Goal: Obtain resource: Download file/media

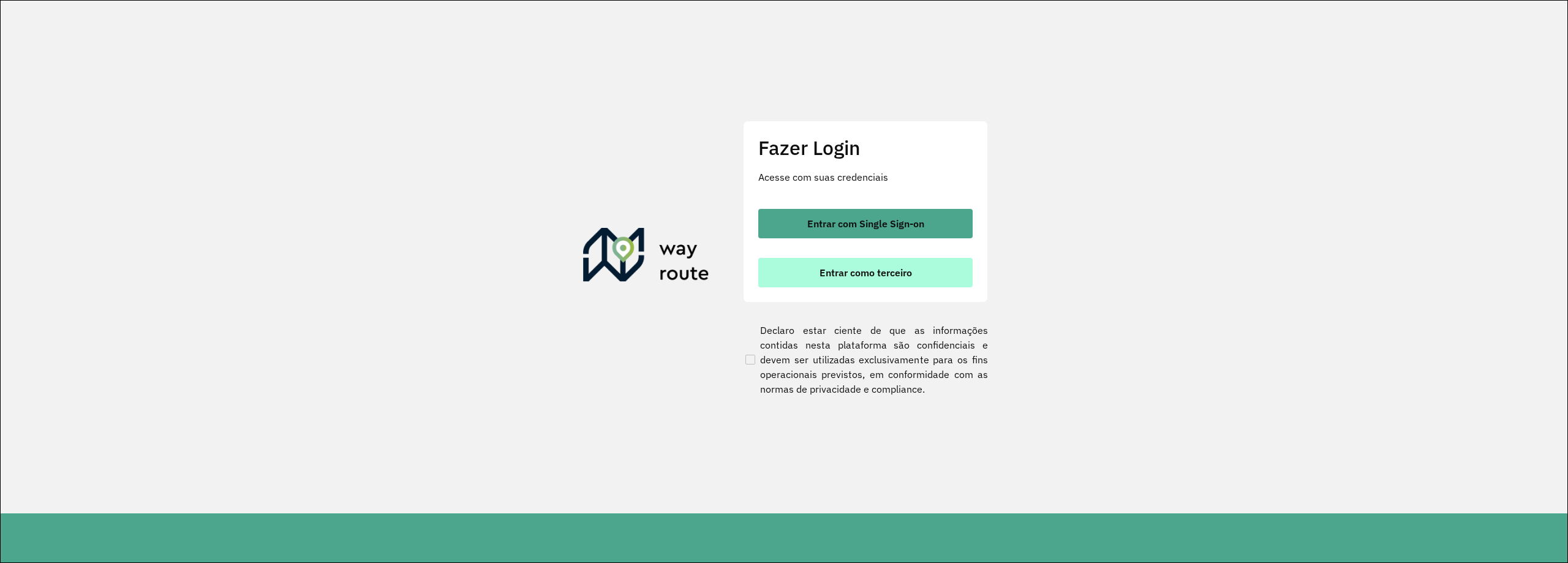
click at [861, 275] on span "Entrar como terceiro" at bounding box center [866, 272] width 93 height 9
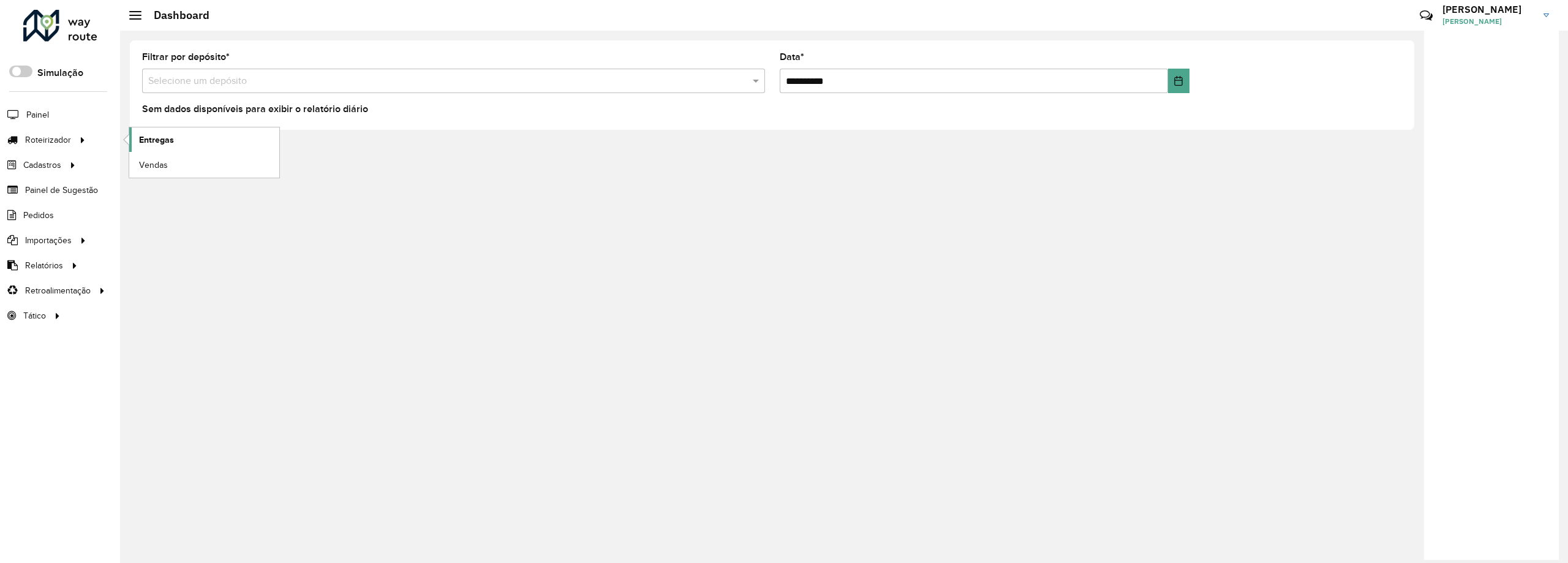
click at [160, 144] on span "Entregas" at bounding box center [157, 140] width 35 height 13
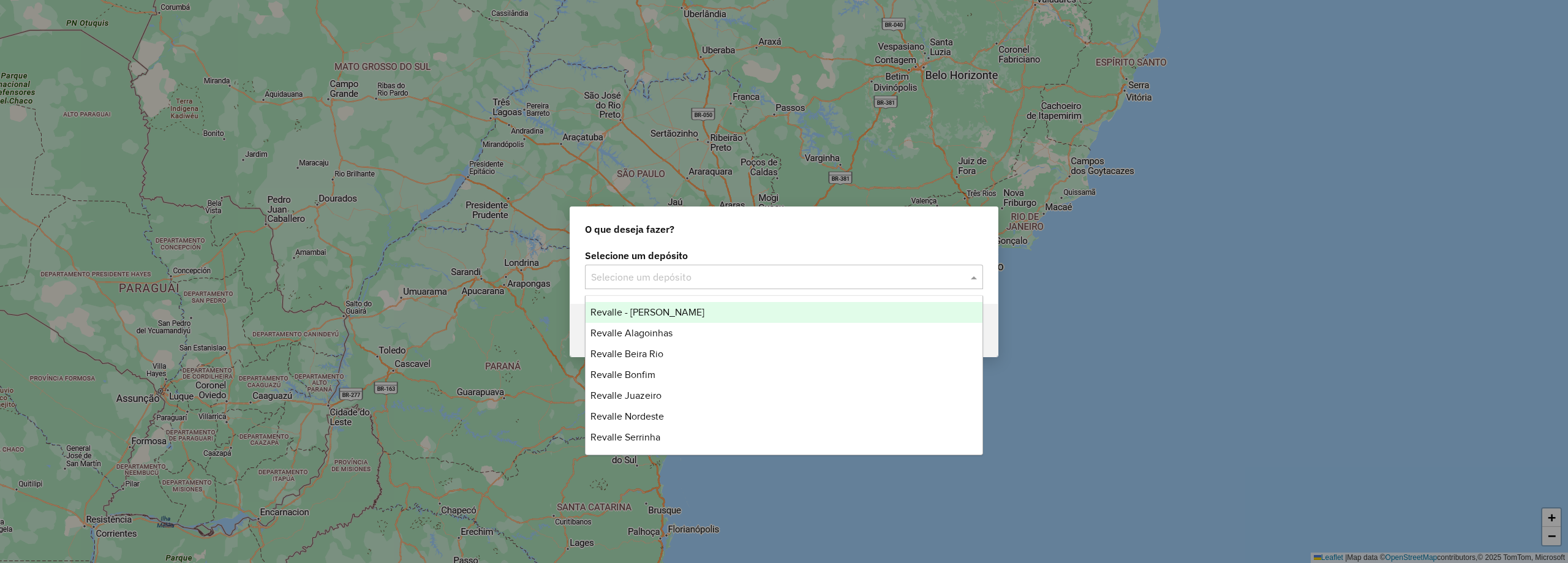
click at [703, 275] on input "text" at bounding box center [771, 277] width 361 height 15
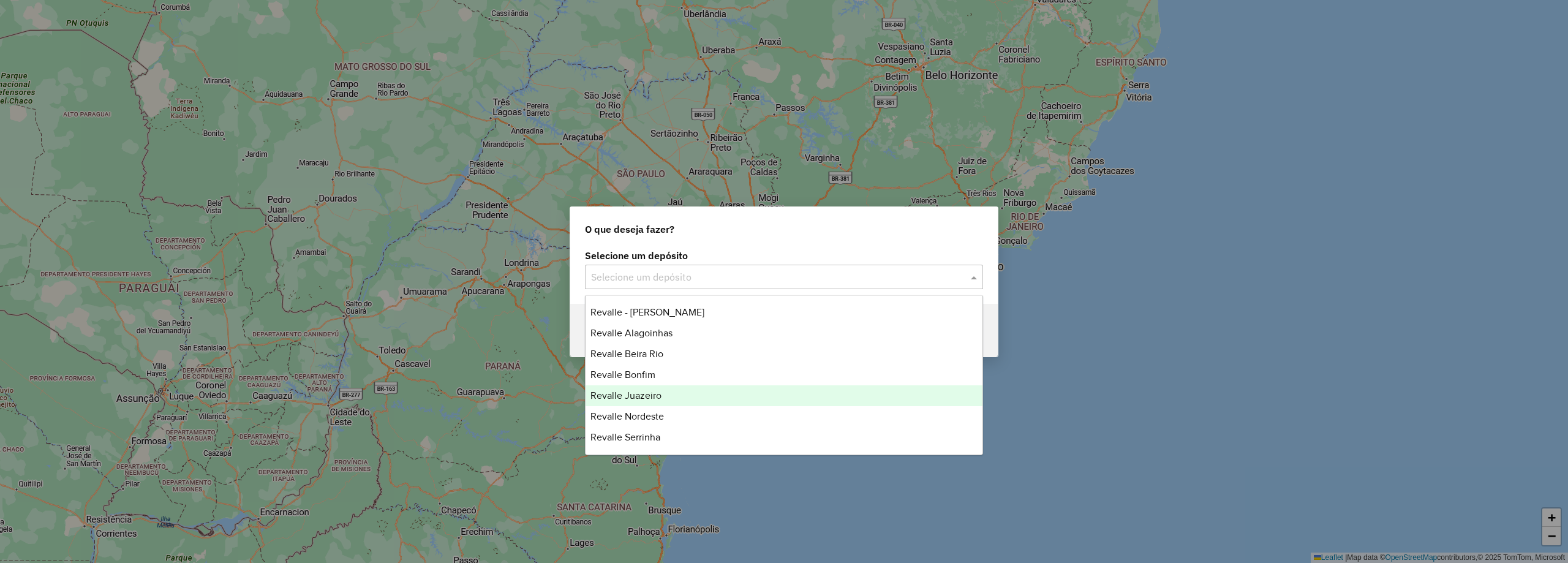
click at [677, 392] on div "Revalle Juazeiro" at bounding box center [784, 396] width 397 height 20
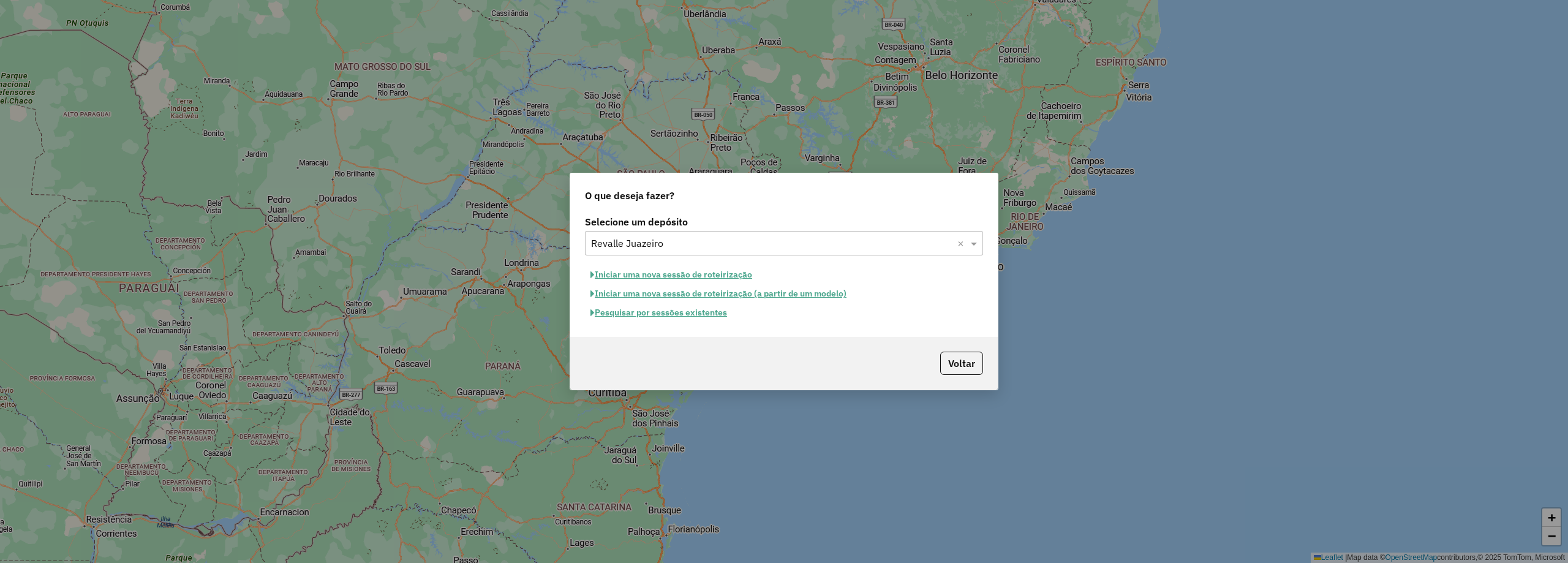
click at [707, 312] on button "Pesquisar por sessões existentes" at bounding box center [659, 312] width 148 height 19
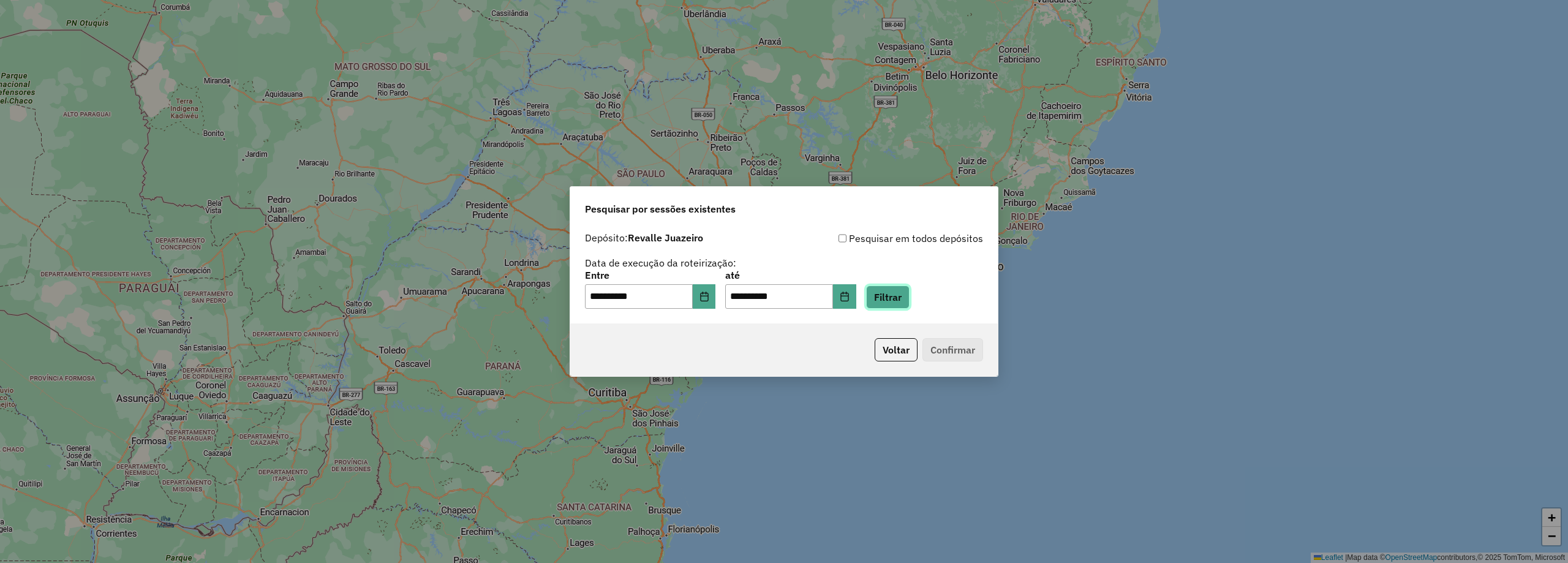
click at [909, 298] on button "Filtrar" at bounding box center [887, 297] width 43 height 24
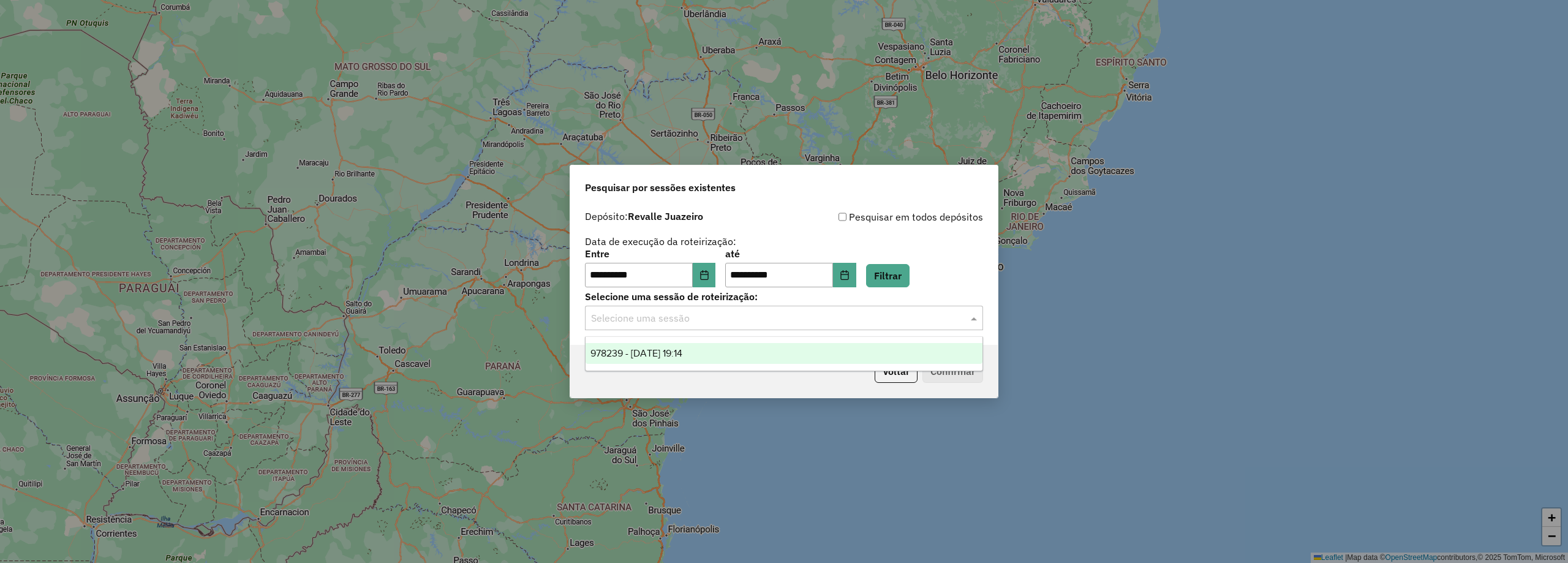
drag, startPoint x: 854, startPoint y: 314, endPoint x: 861, endPoint y: 308, distance: 9.2
click at [854, 313] on input "text" at bounding box center [771, 318] width 361 height 15
click at [757, 355] on div "978239 - 12/08/2025 19:14" at bounding box center [784, 353] width 397 height 20
click at [956, 370] on button "Confirmar" at bounding box center [953, 371] width 61 height 24
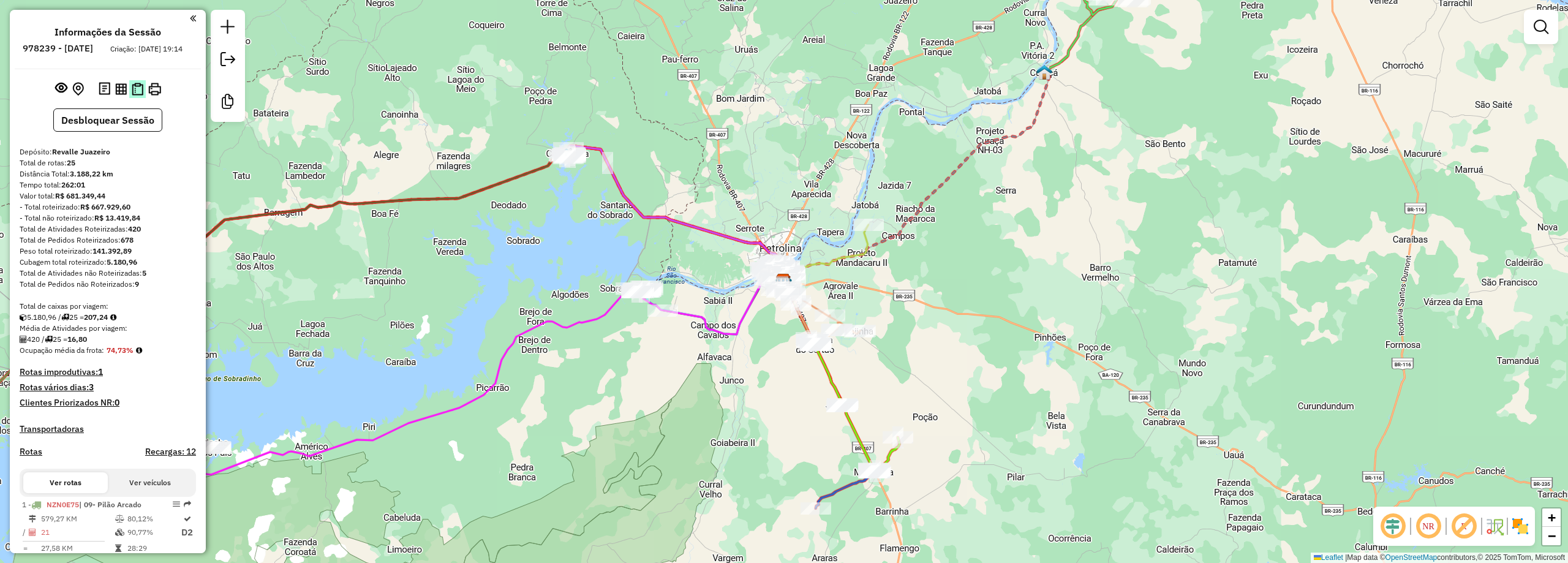
click at [135, 95] on img at bounding box center [137, 89] width 12 height 13
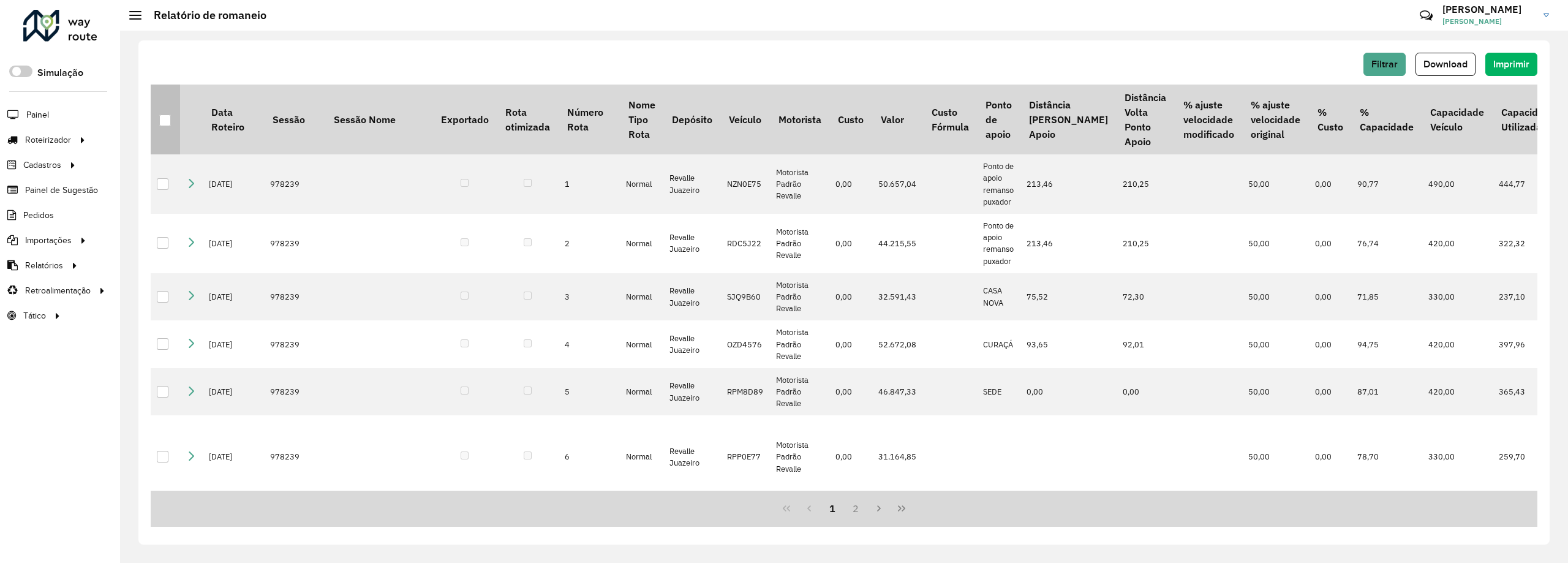
click at [167, 124] on div at bounding box center [164, 120] width 12 height 12
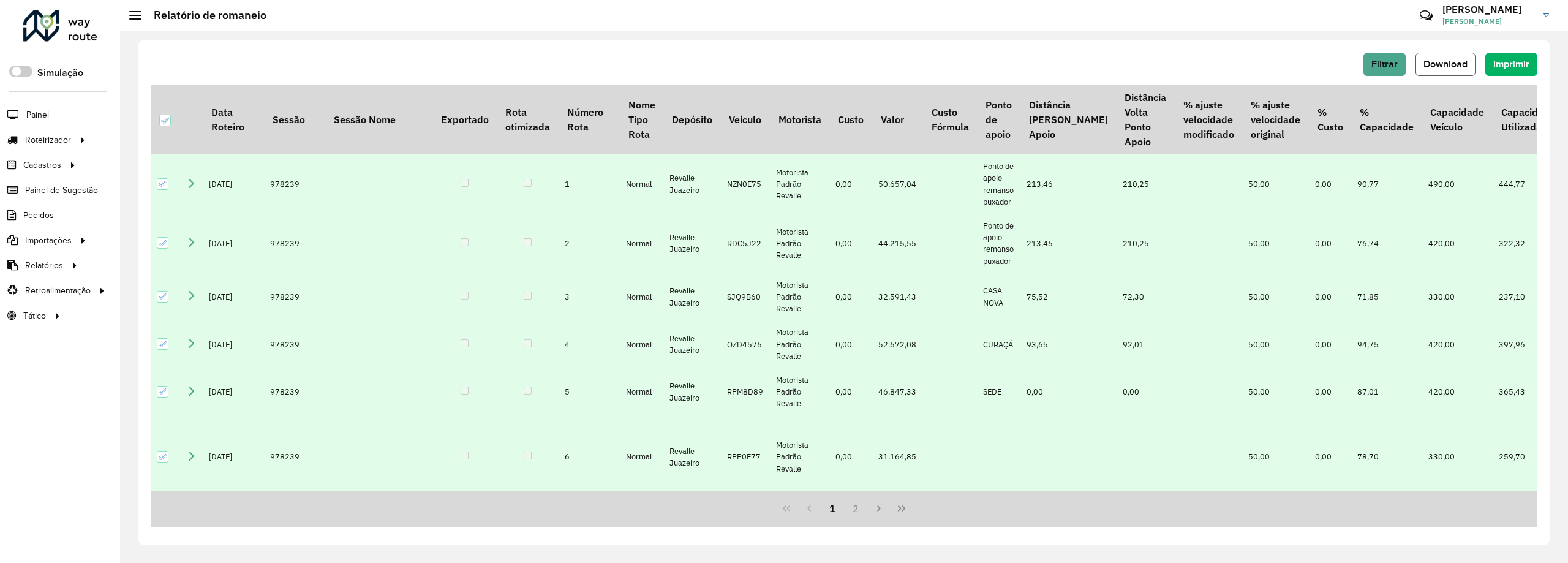
click at [1457, 70] on button "Download" at bounding box center [1445, 64] width 60 height 24
click at [159, 147] on link "Entregas" at bounding box center [204, 139] width 150 height 24
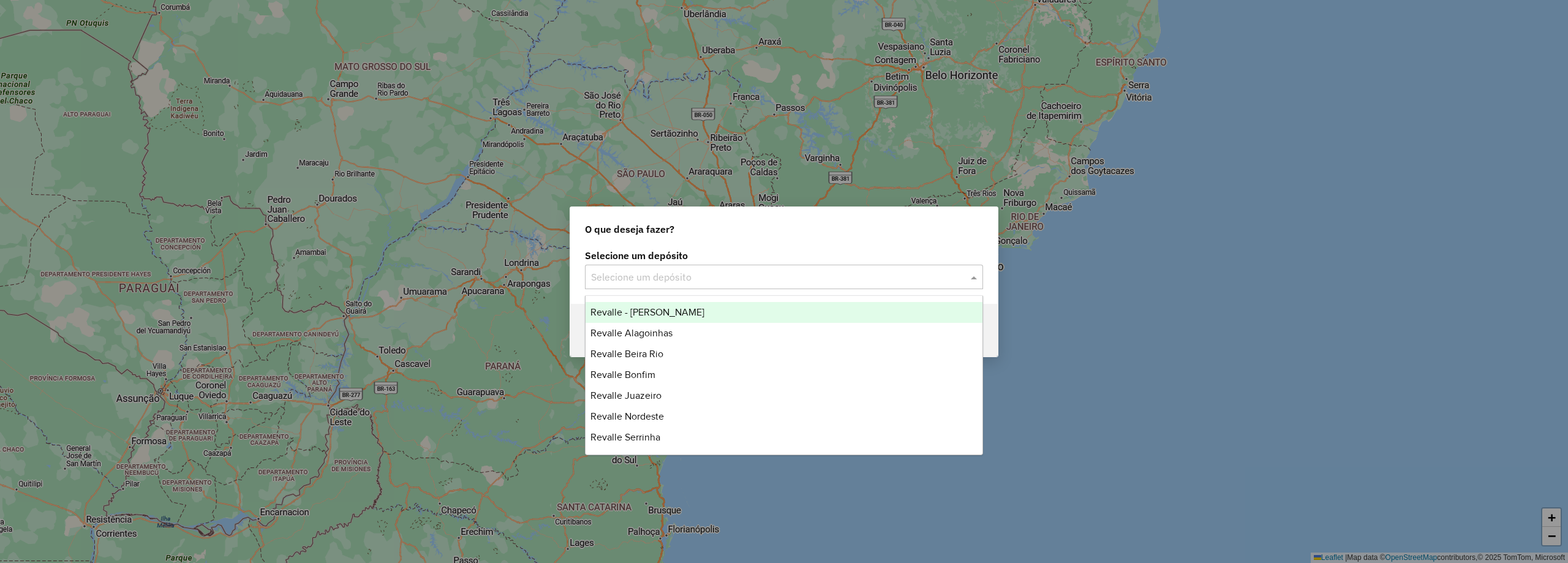
click at [682, 281] on input "text" at bounding box center [771, 277] width 361 height 15
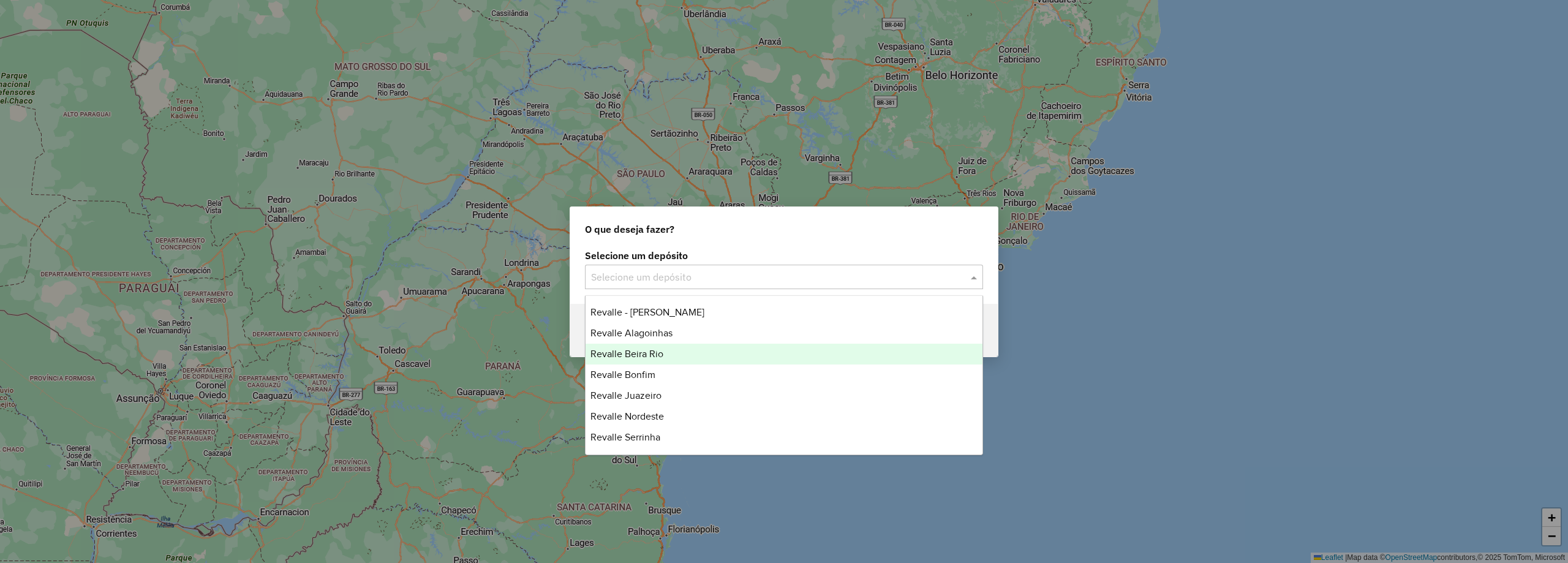
click at [693, 360] on div "Revalle Beira Rio" at bounding box center [784, 354] width 397 height 20
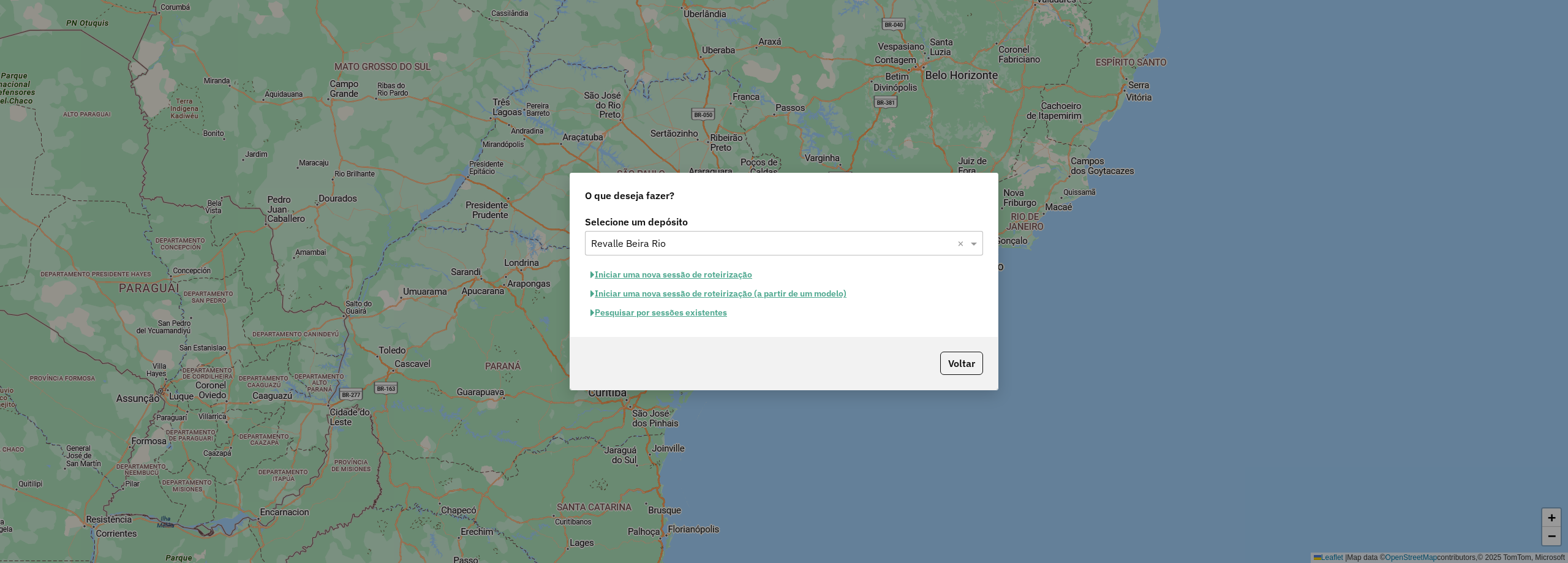
click at [709, 317] on button "Pesquisar por sessões existentes" at bounding box center [659, 312] width 148 height 19
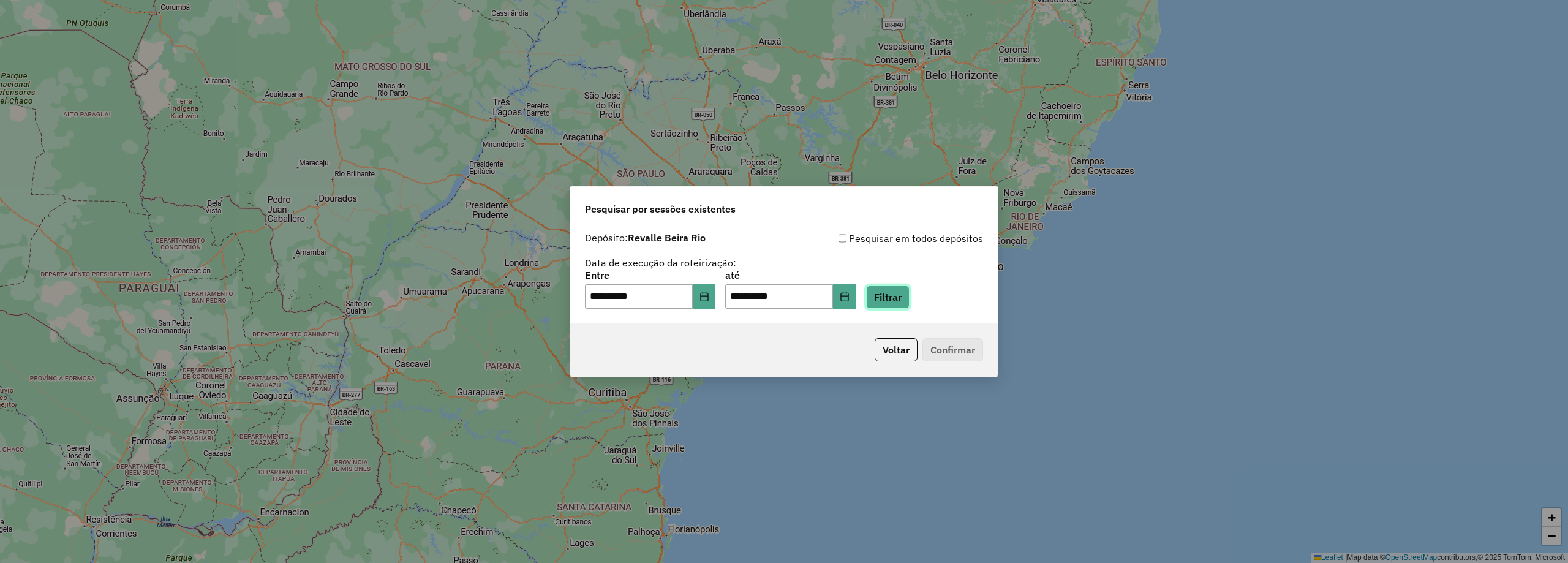
click at [909, 295] on button "Filtrar" at bounding box center [887, 297] width 43 height 24
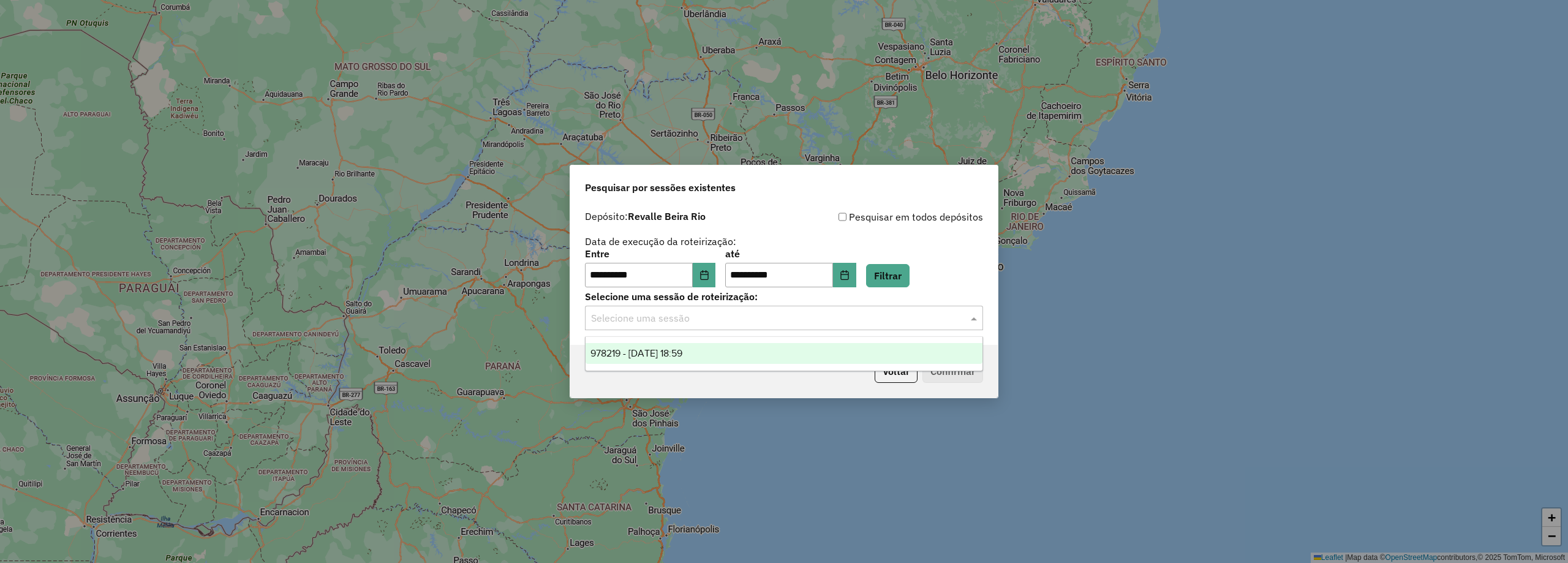
click at [731, 317] on input "text" at bounding box center [771, 318] width 361 height 15
drag, startPoint x: 705, startPoint y: 352, endPoint x: 729, endPoint y: 339, distance: 27.3
click at [682, 351] on span "978219 - [DATE] 18:59" at bounding box center [636, 352] width 92 height 10
click at [965, 373] on button "Confirmar" at bounding box center [953, 371] width 61 height 24
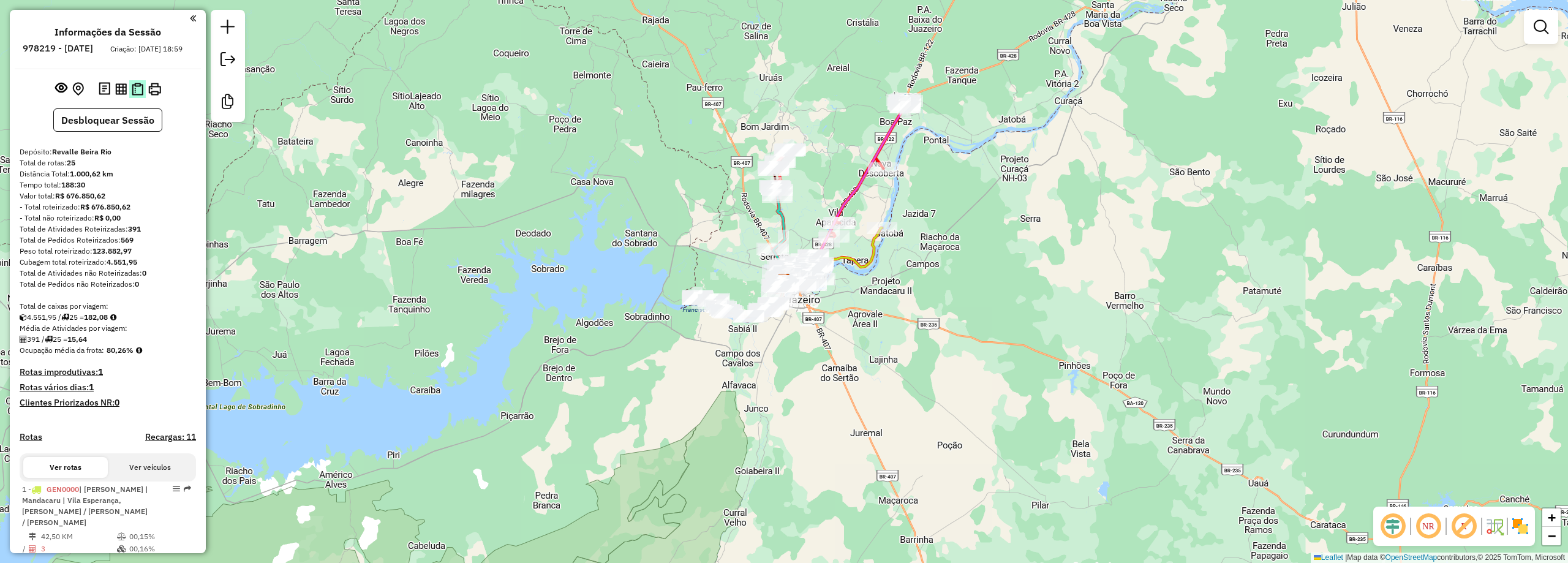
click at [135, 98] on button at bounding box center [137, 89] width 17 height 18
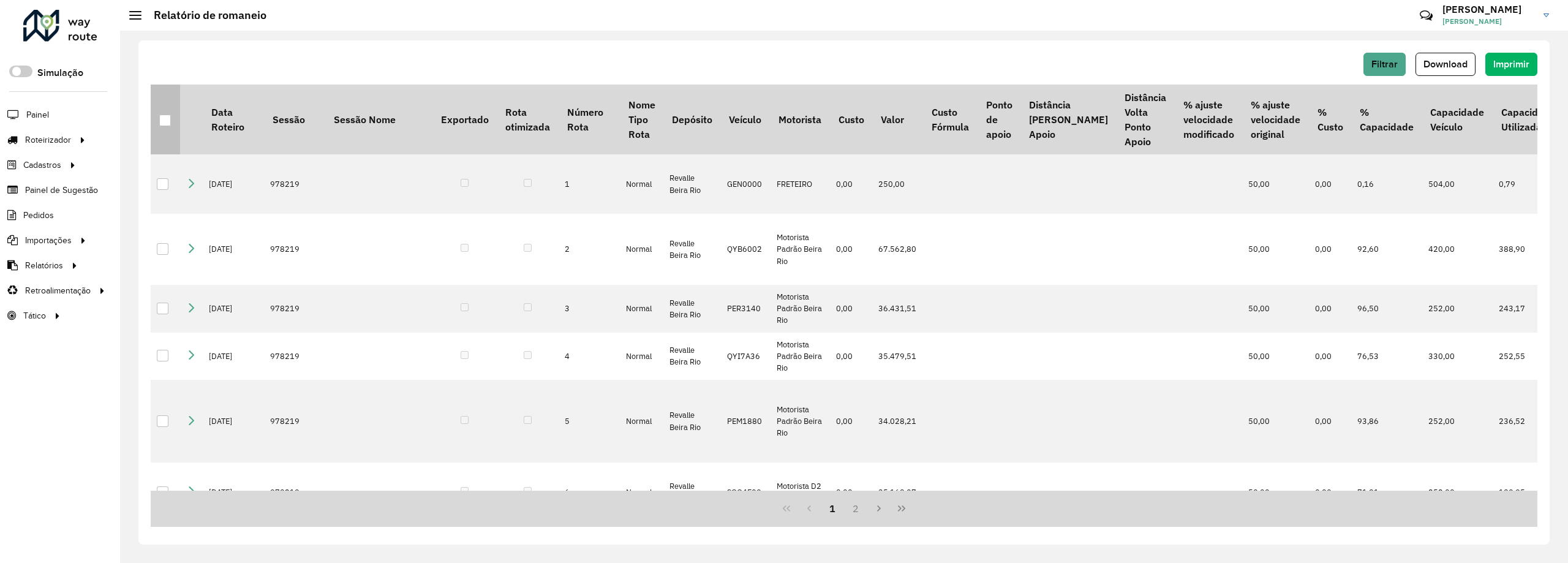
click at [168, 121] on div at bounding box center [164, 120] width 12 height 12
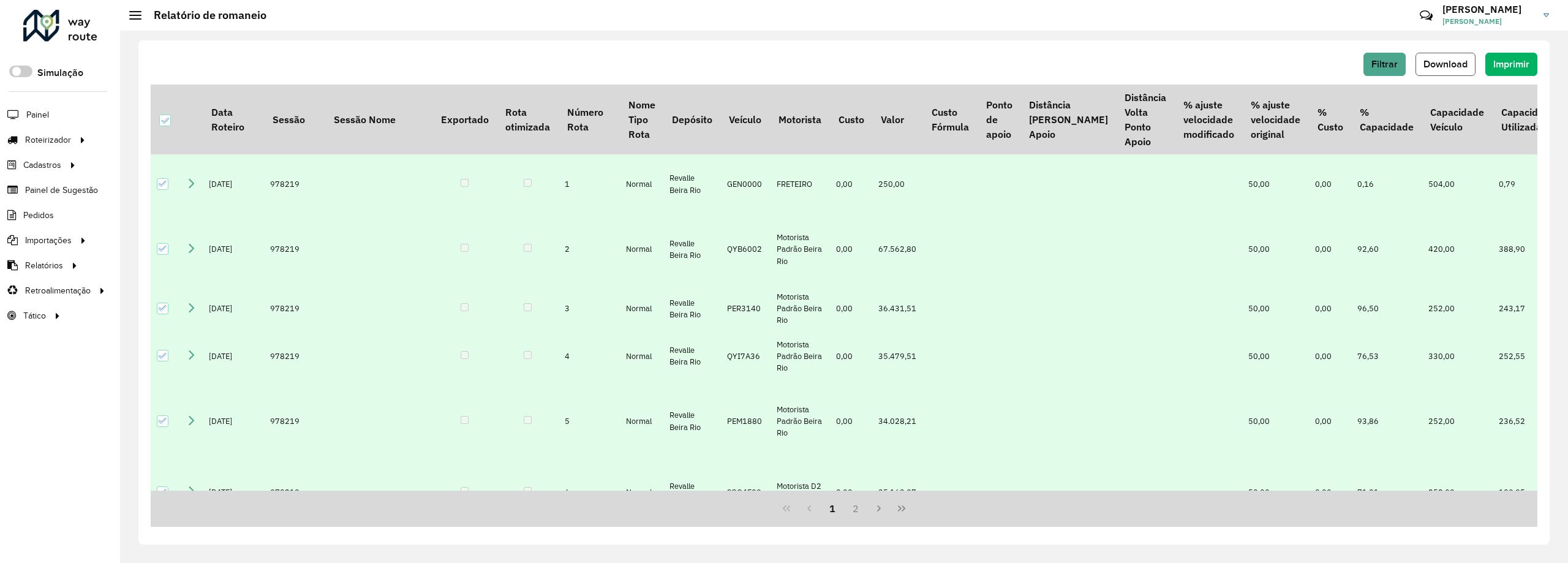
click at [1452, 62] on span "Download" at bounding box center [1446, 64] width 44 height 10
click at [166, 140] on span "Entregas" at bounding box center [157, 140] width 35 height 13
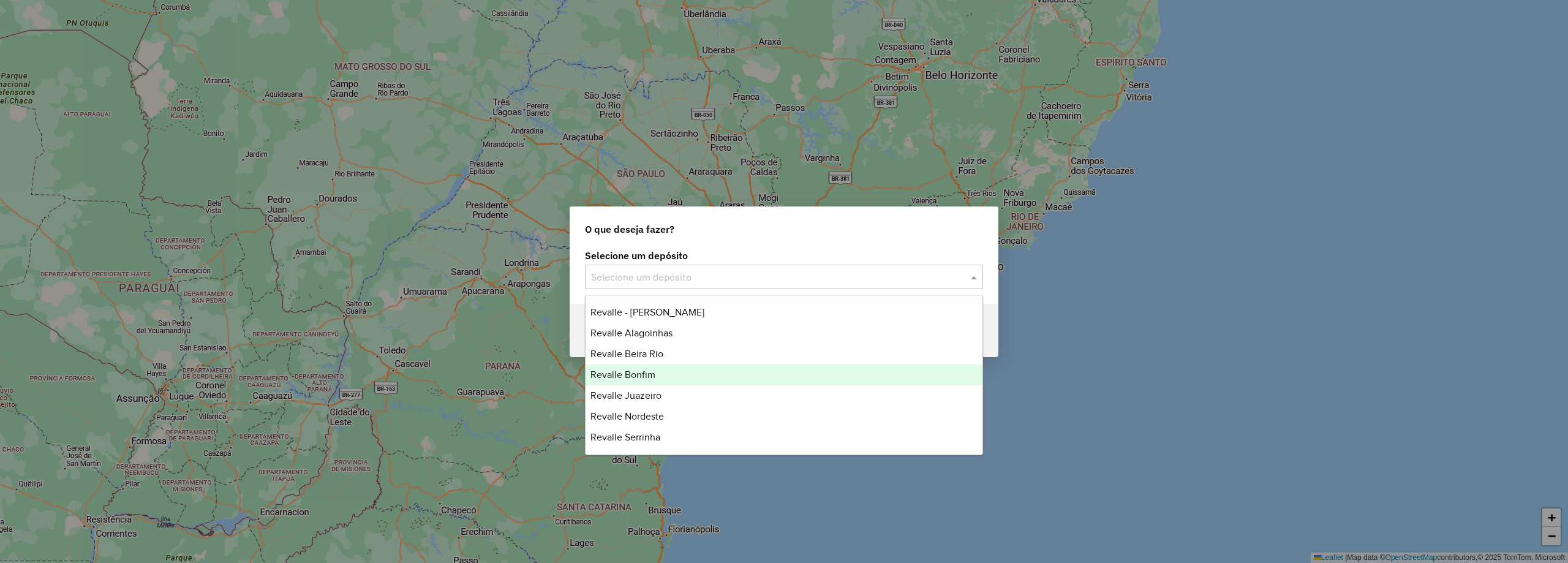
click at [644, 376] on span "Revalle Bonfim" at bounding box center [623, 374] width 65 height 10
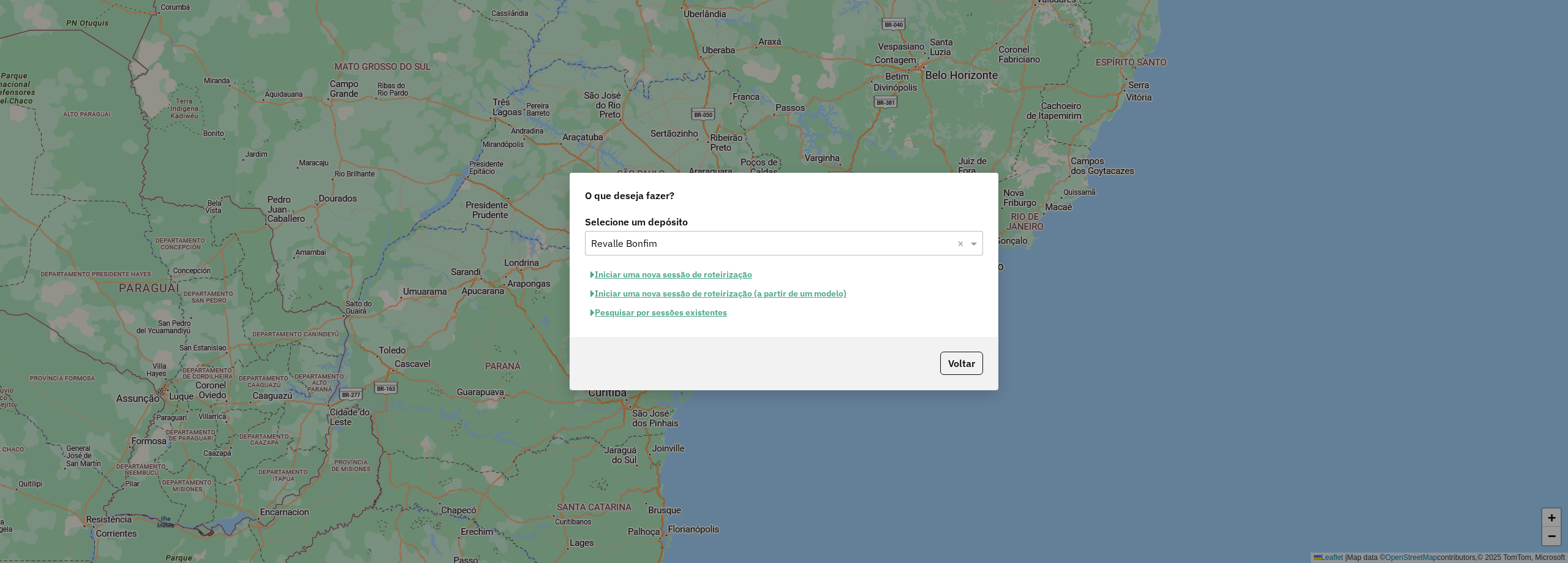
click at [697, 314] on button "Pesquisar por sessões existentes" at bounding box center [659, 312] width 148 height 19
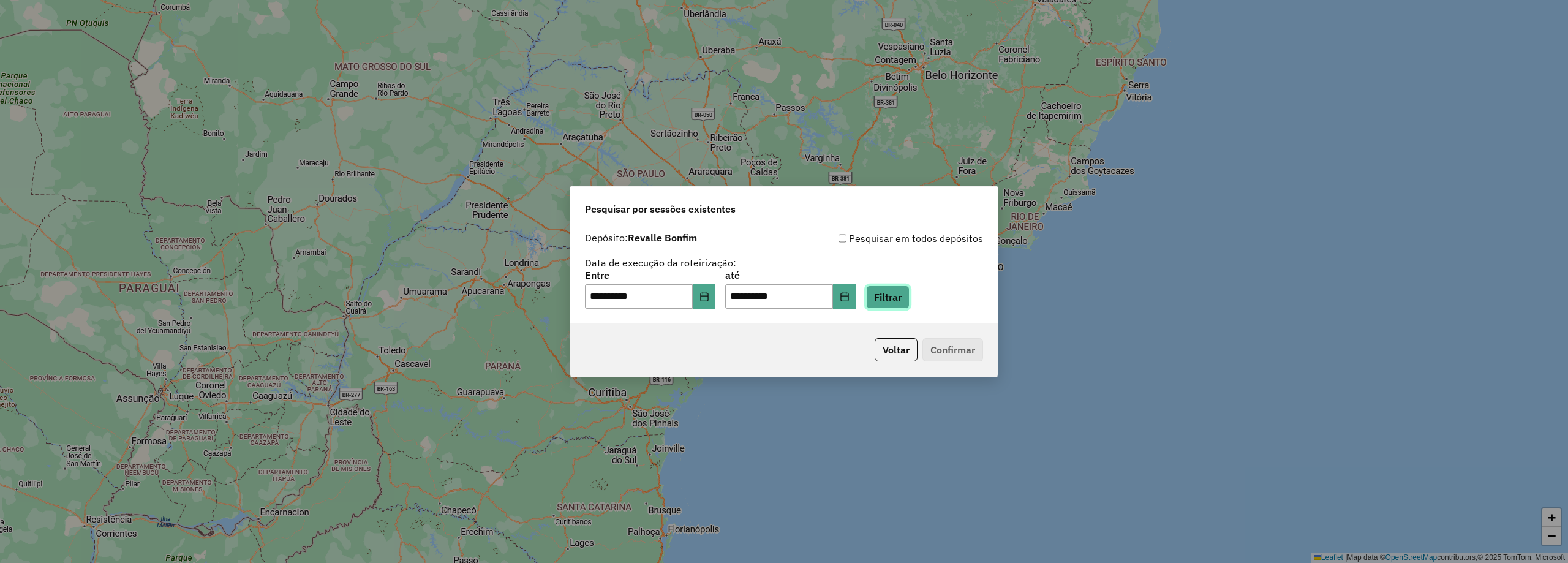
click at [887, 296] on button "Filtrar" at bounding box center [887, 297] width 43 height 24
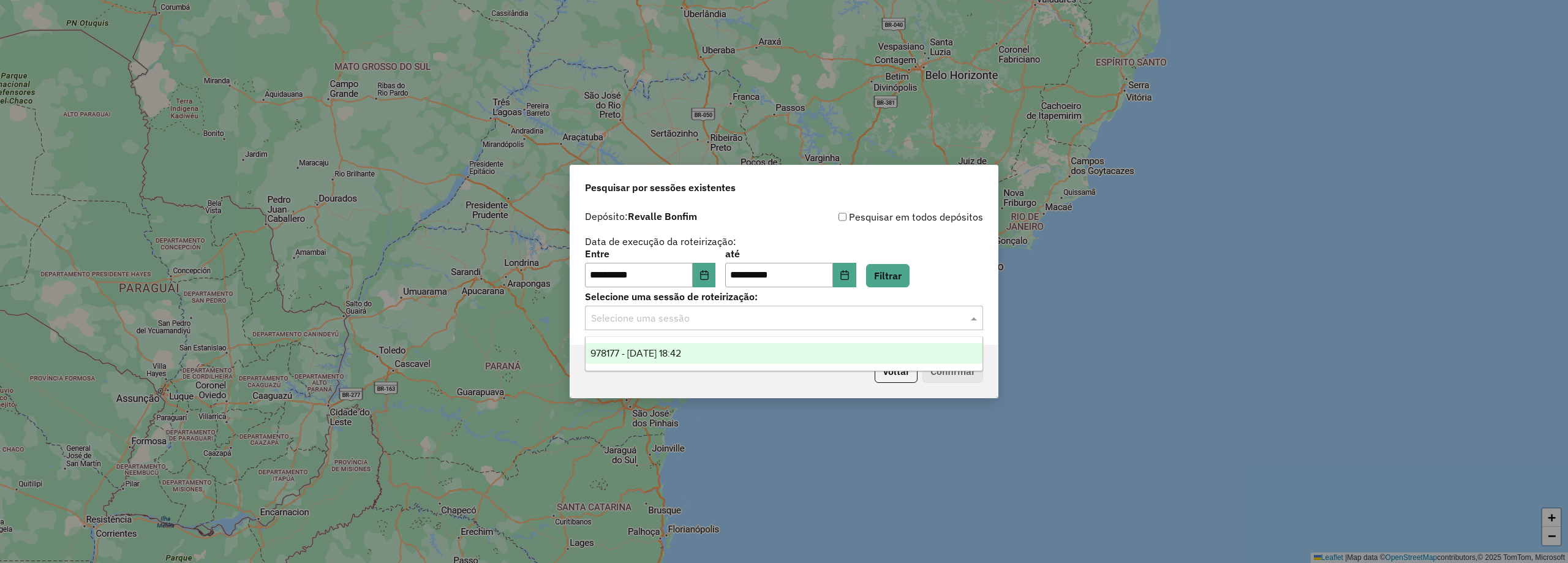
drag, startPoint x: 737, startPoint y: 307, endPoint x: 736, endPoint y: 317, distance: 10.0
click at [736, 307] on div "Selecione uma sessão" at bounding box center [784, 318] width 398 height 24
click at [681, 350] on span "978177 - 12/08/2025 18:42" at bounding box center [636, 352] width 90 height 10
click at [957, 369] on button "Confirmar" at bounding box center [953, 371] width 61 height 24
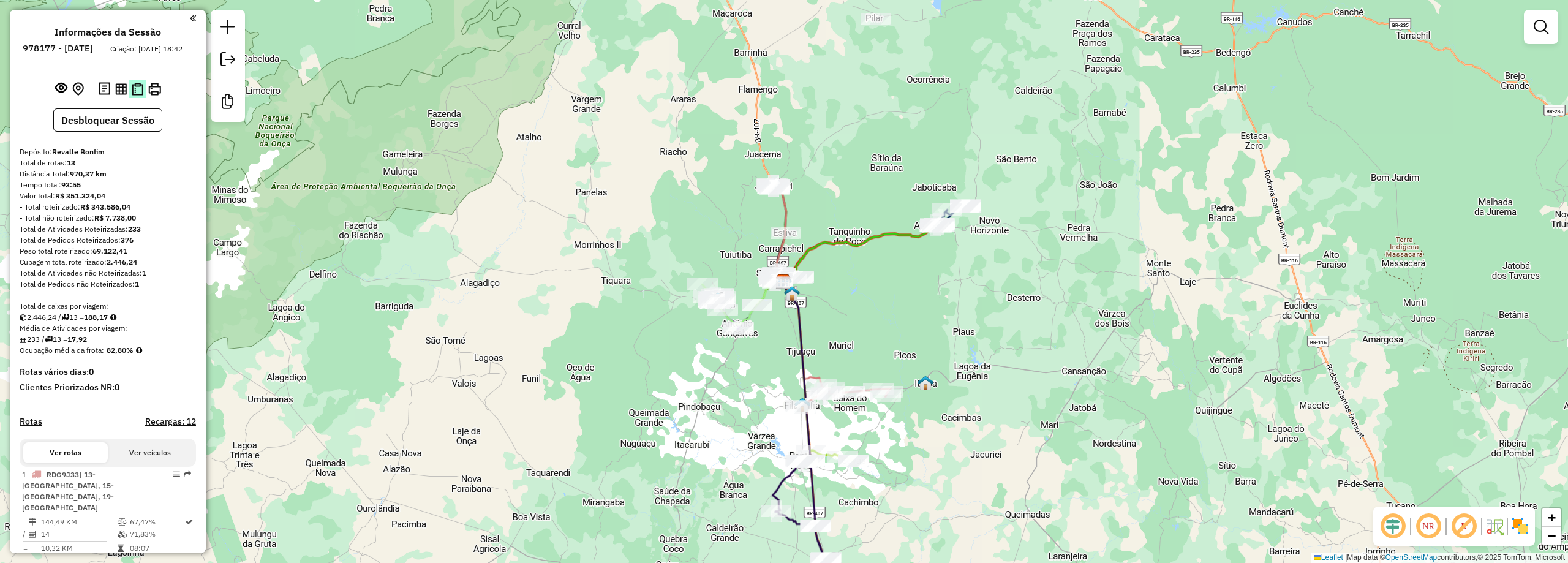
click at [131, 95] on img at bounding box center [137, 89] width 12 height 13
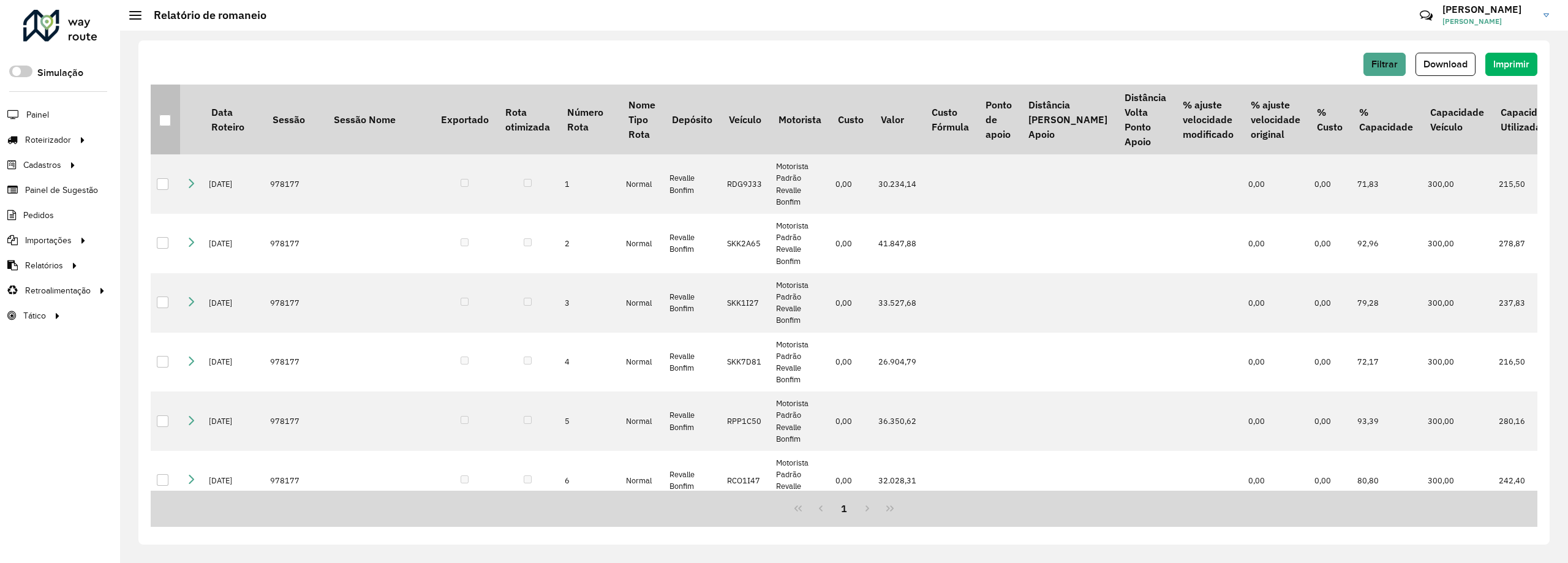
click at [164, 125] on div at bounding box center [164, 120] width 12 height 12
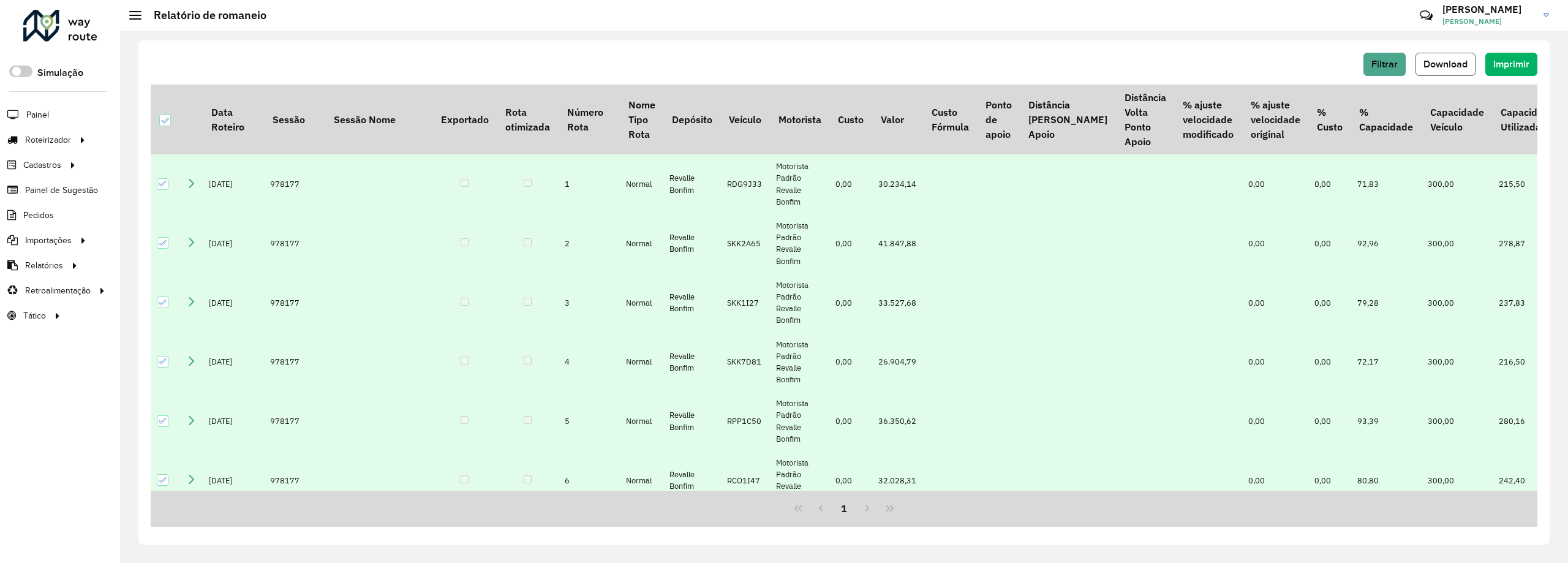
click at [1457, 63] on span "Download" at bounding box center [1446, 64] width 44 height 10
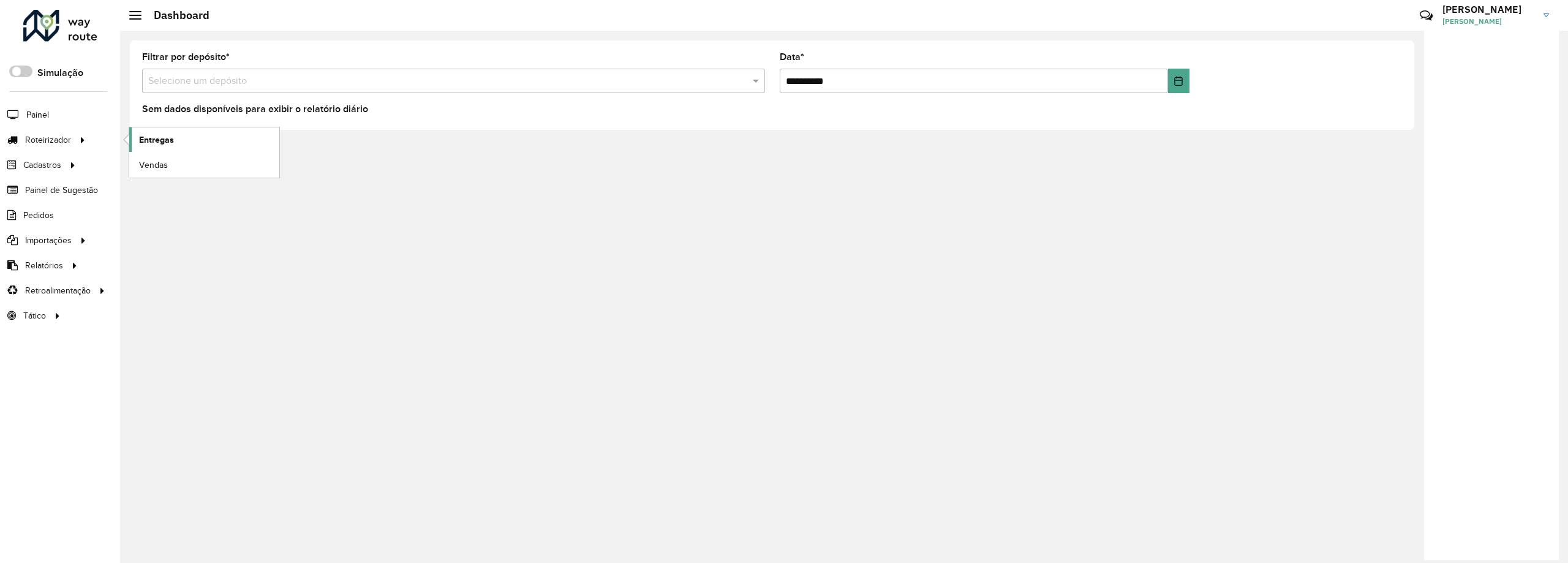
click at [164, 145] on span "Entregas" at bounding box center [157, 140] width 35 height 13
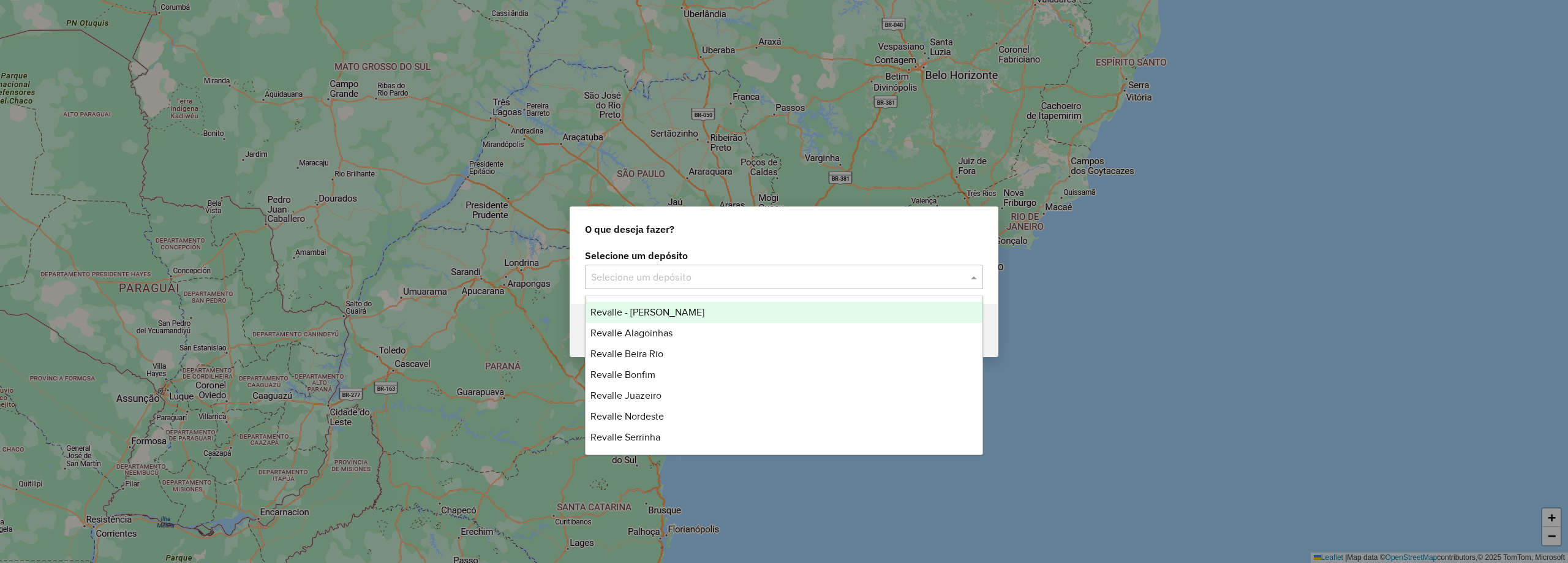
click at [716, 281] on input "text" at bounding box center [771, 277] width 361 height 15
click at [673, 311] on span "Revalle - [PERSON_NAME]" at bounding box center [647, 311] width 114 height 10
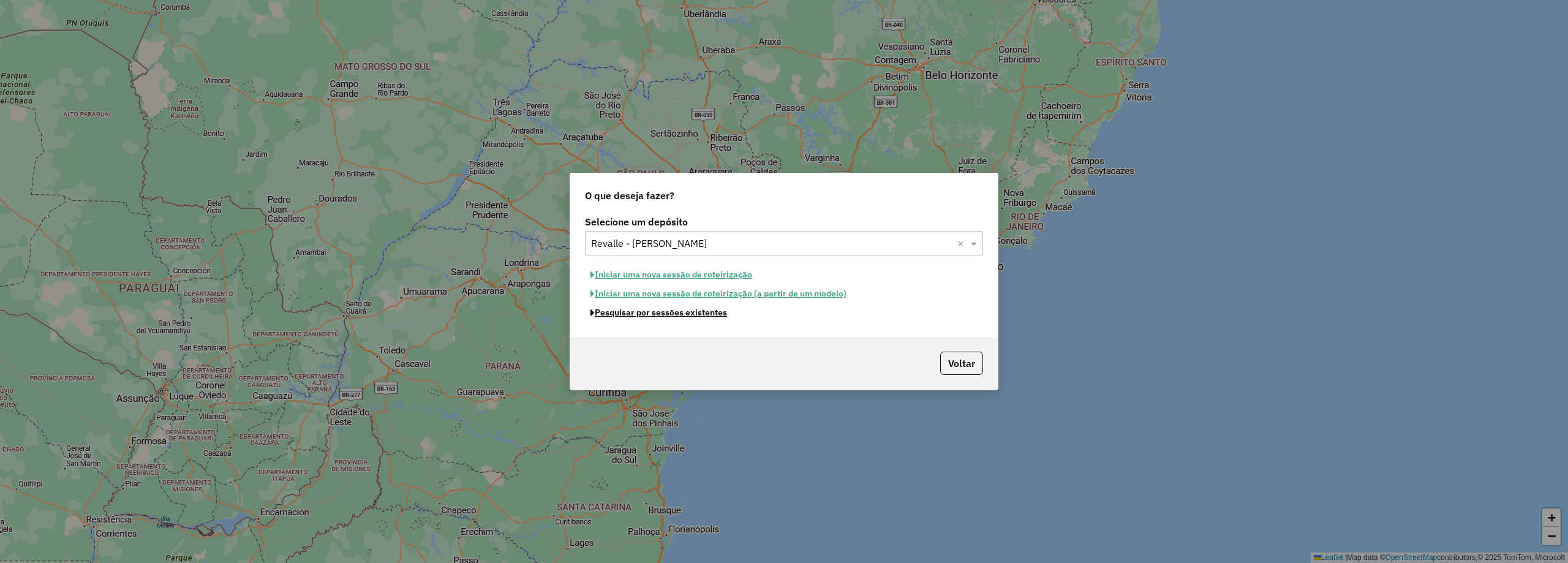
click at [624, 311] on button "Pesquisar por sessões existentes" at bounding box center [659, 312] width 148 height 19
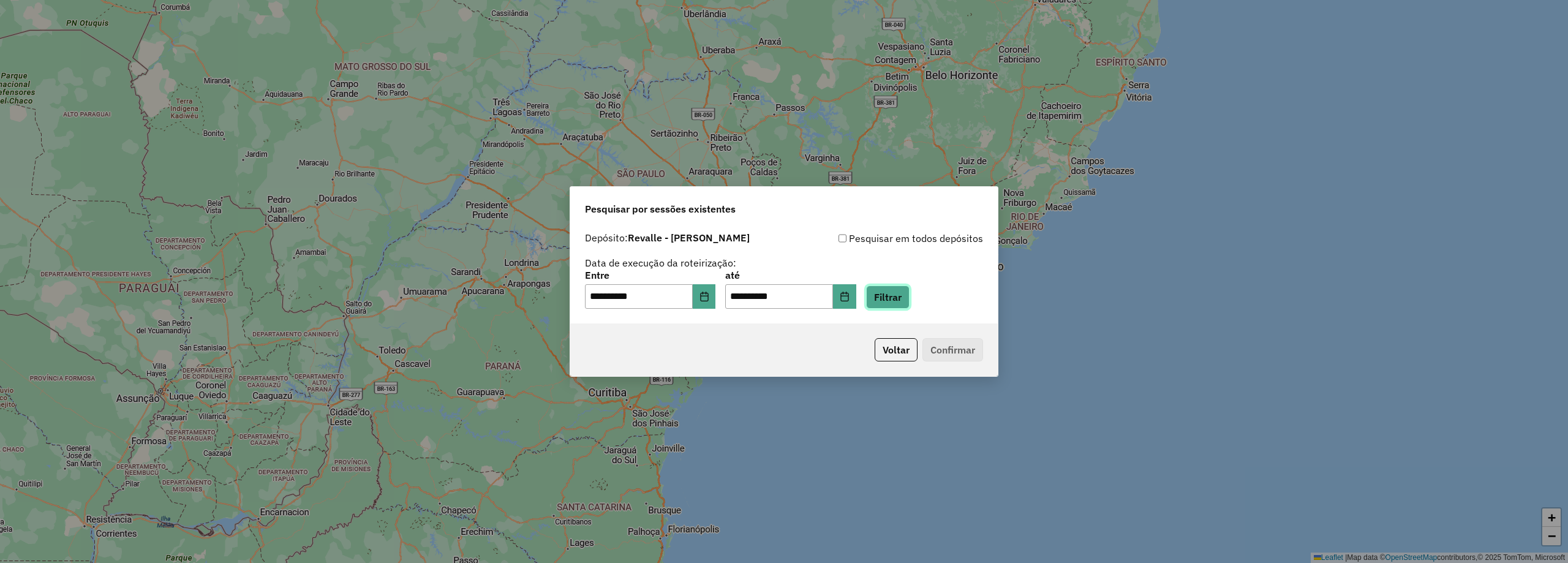
click at [909, 300] on button "Filtrar" at bounding box center [887, 297] width 43 height 24
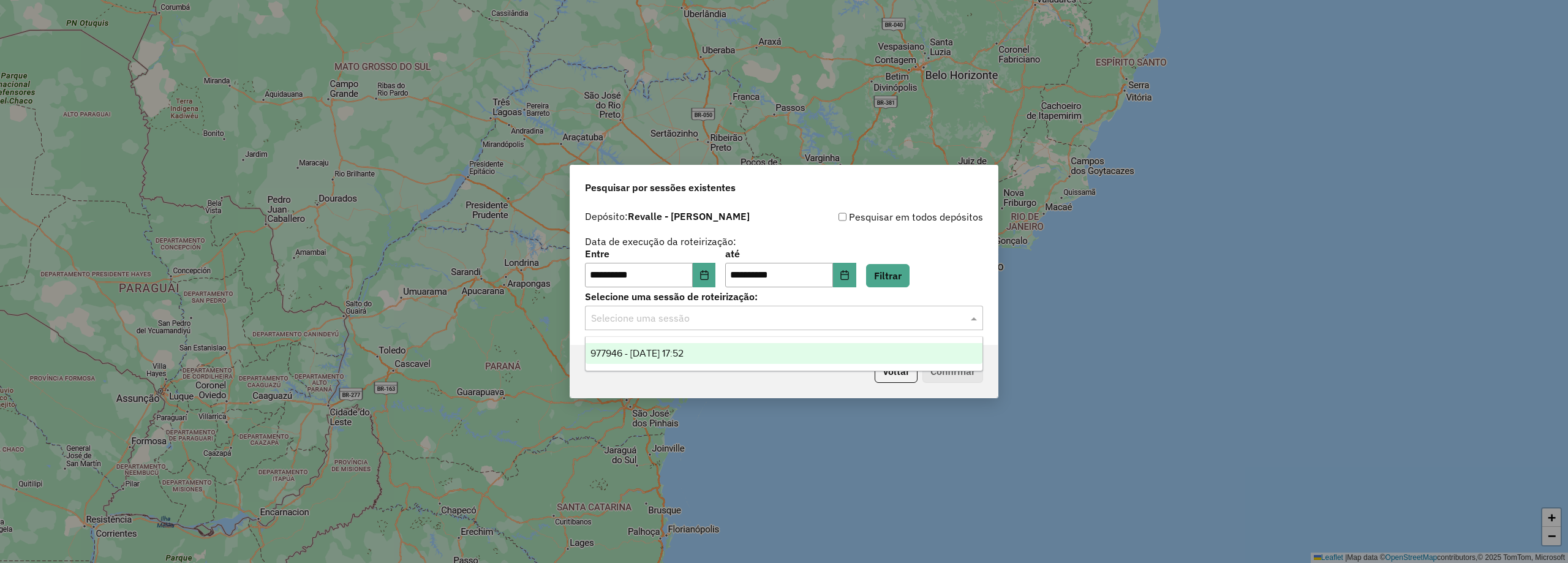
click at [684, 322] on input "text" at bounding box center [771, 318] width 361 height 15
click at [684, 355] on span "977946 - 12/08/2025 17:52" at bounding box center [637, 352] width 93 height 10
click at [947, 378] on button "Confirmar" at bounding box center [953, 371] width 61 height 24
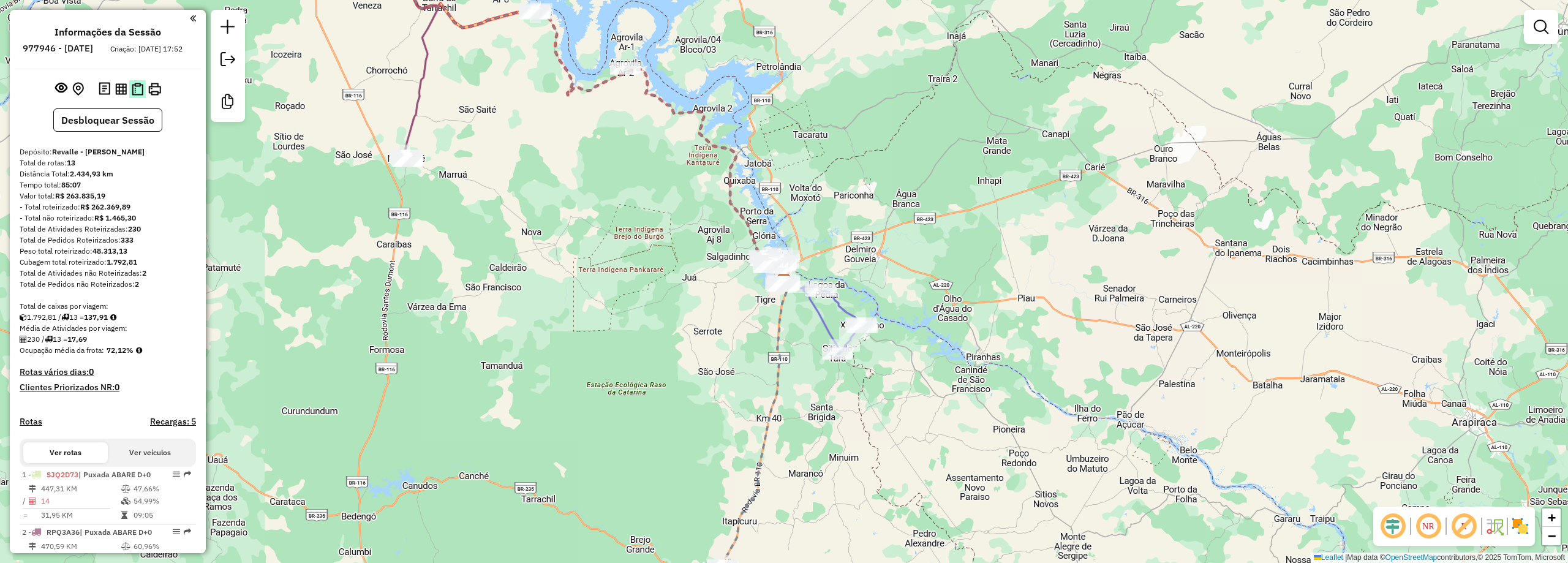
click at [141, 95] on img at bounding box center [137, 89] width 12 height 13
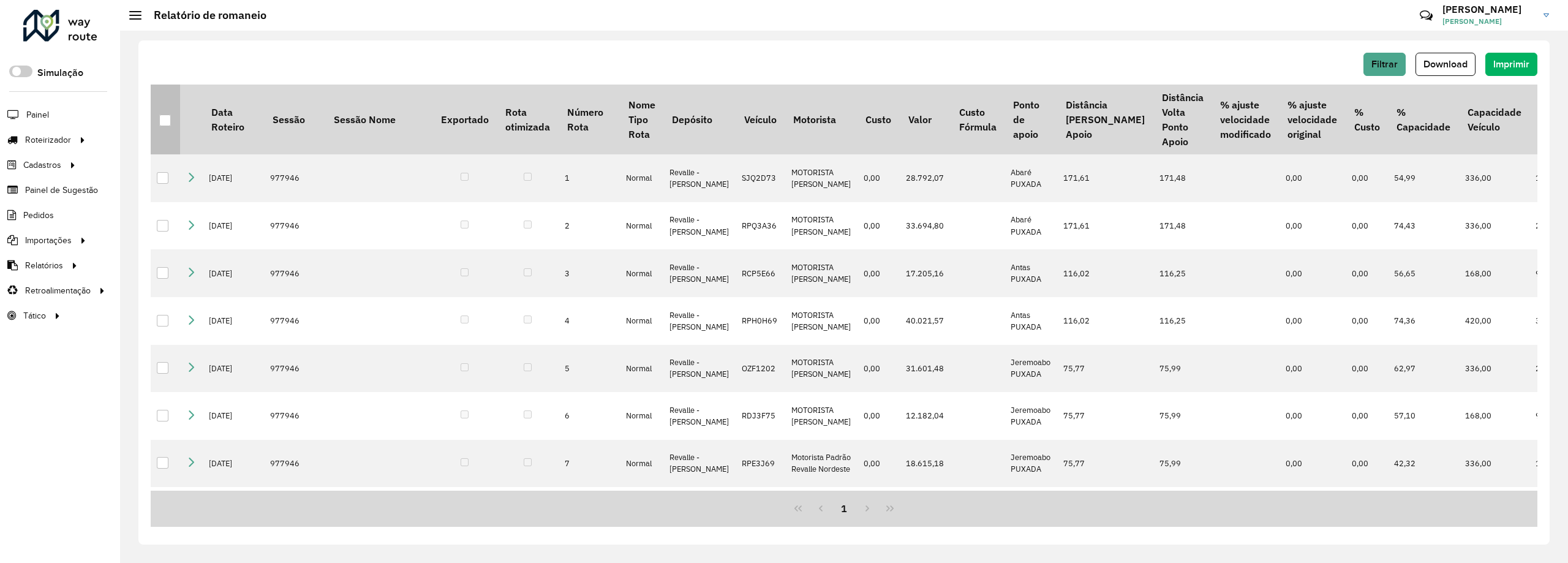
click at [168, 123] on div at bounding box center [164, 120] width 12 height 12
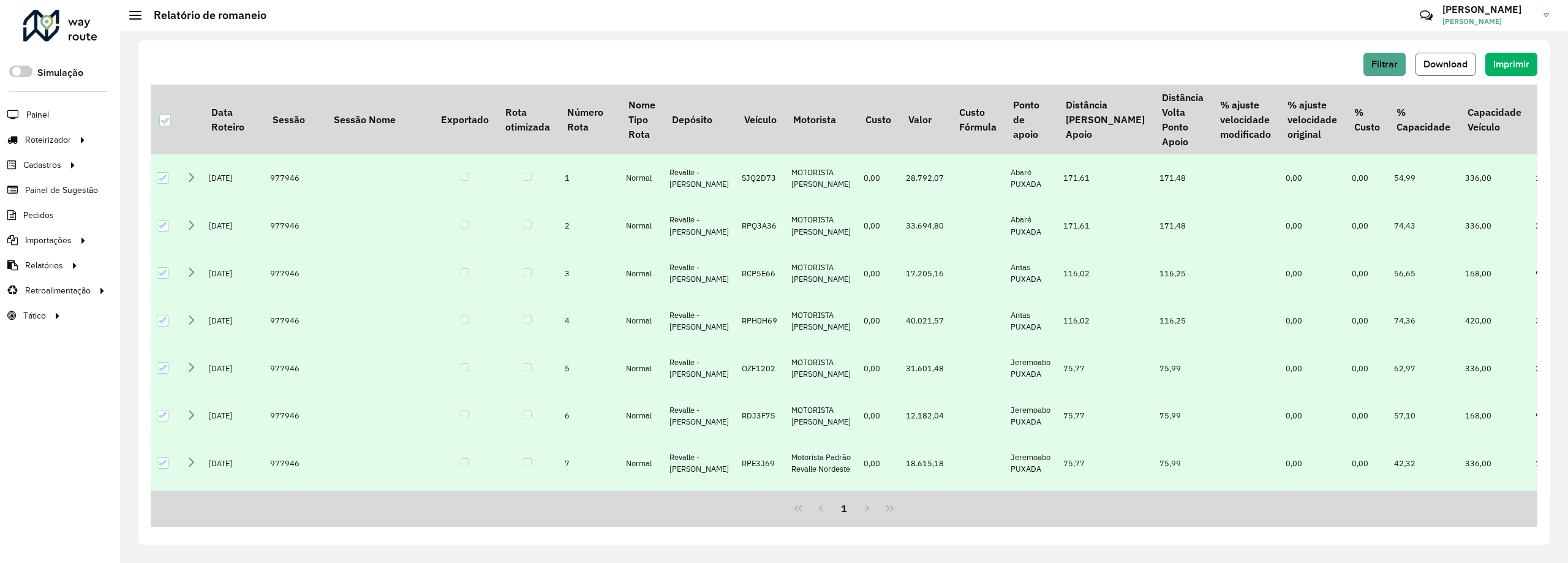
click at [1430, 62] on span "Download" at bounding box center [1446, 64] width 44 height 10
click at [166, 138] on span "Entregas" at bounding box center [157, 140] width 35 height 13
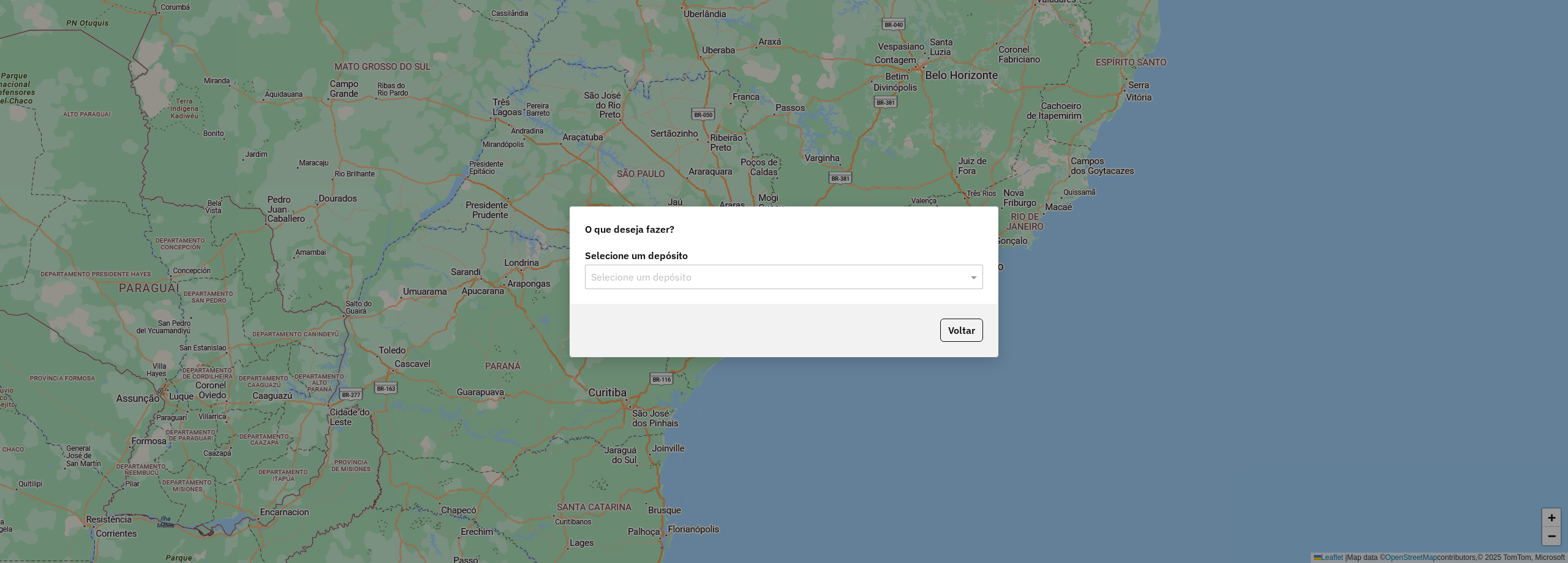
click at [625, 268] on div "Selecione um depósito" at bounding box center [784, 276] width 398 height 24
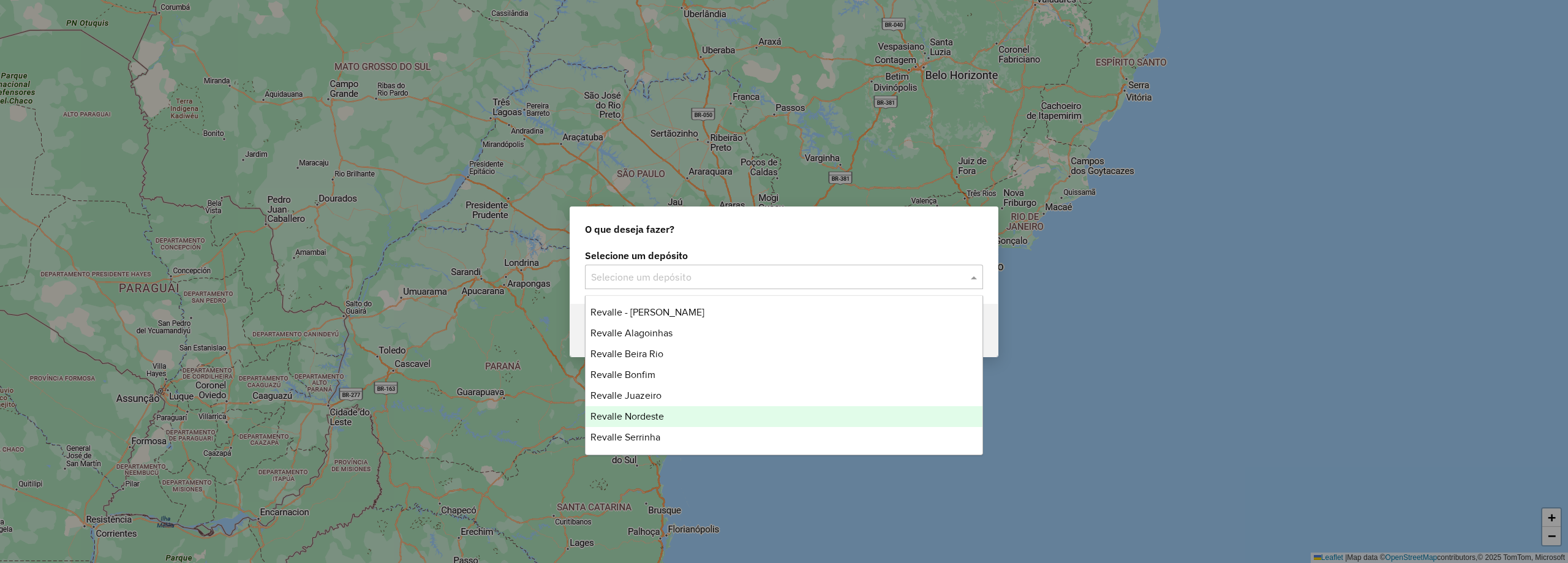
click at [651, 408] on div "Revalle Nordeste" at bounding box center [784, 416] width 397 height 20
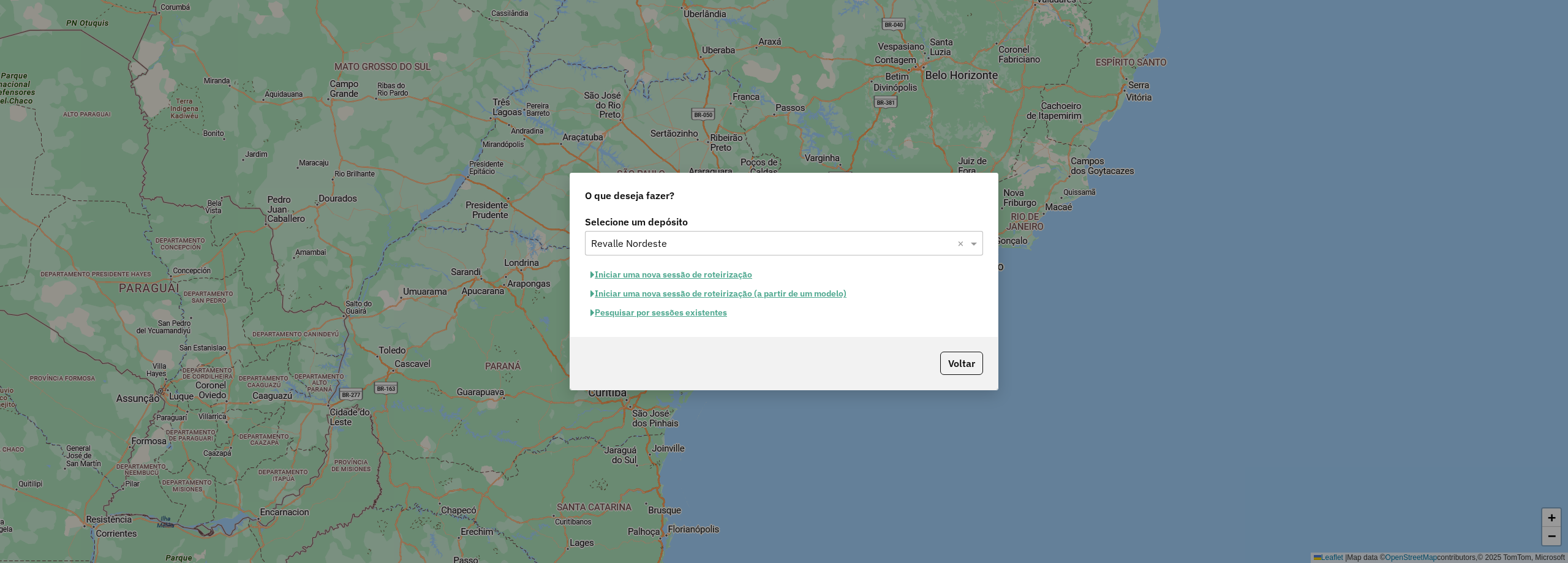
click at [715, 313] on button "Pesquisar por sessões existentes" at bounding box center [659, 312] width 148 height 19
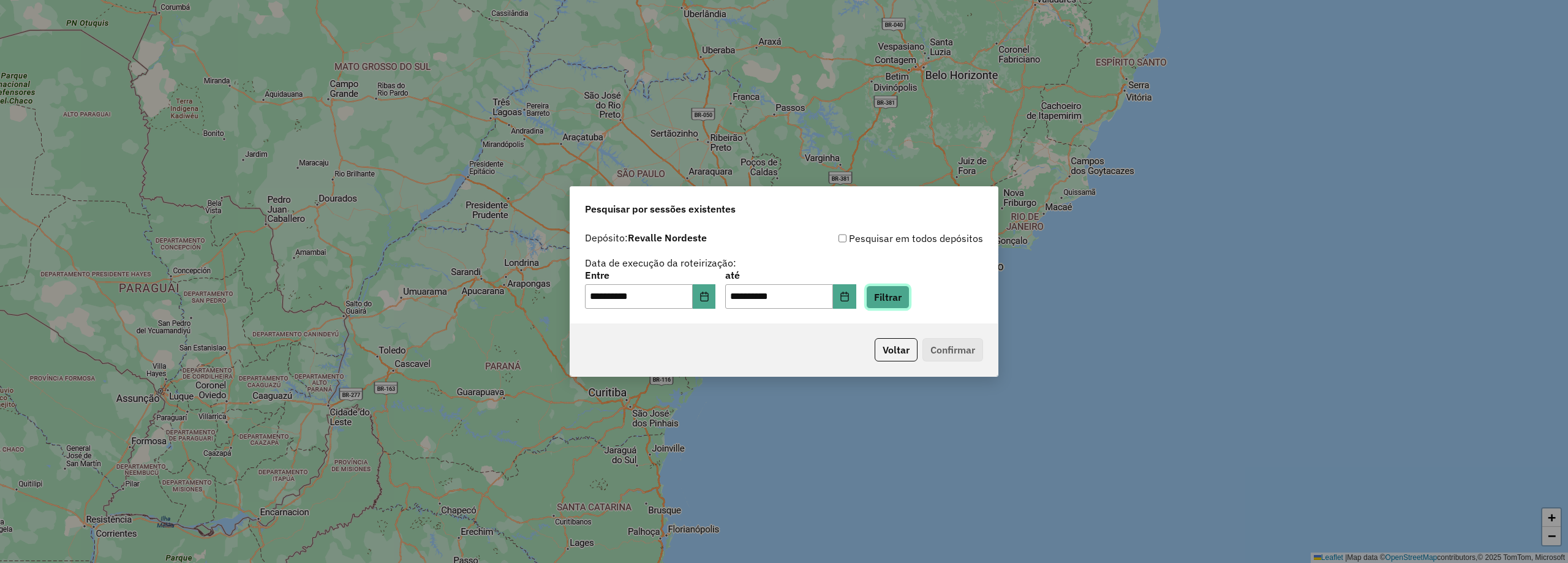
click at [909, 303] on button "Filtrar" at bounding box center [887, 297] width 43 height 24
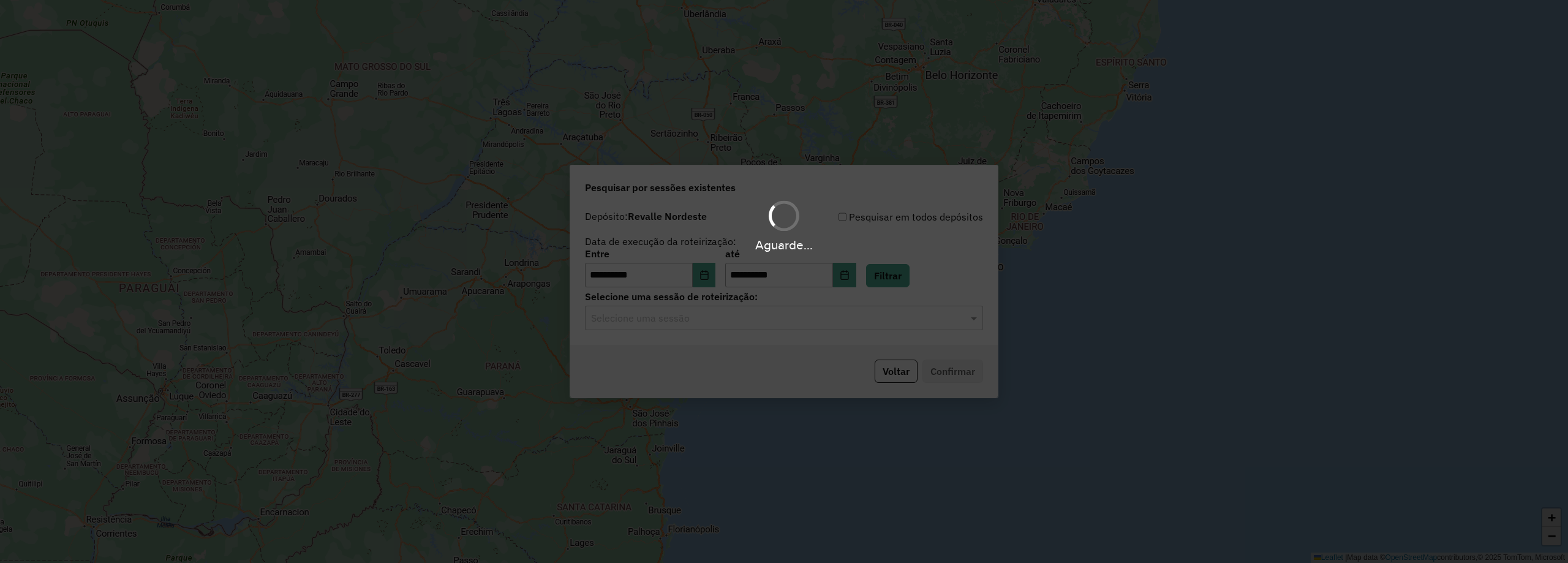
click at [715, 325] on hb-app "**********" at bounding box center [784, 282] width 1568 height 563
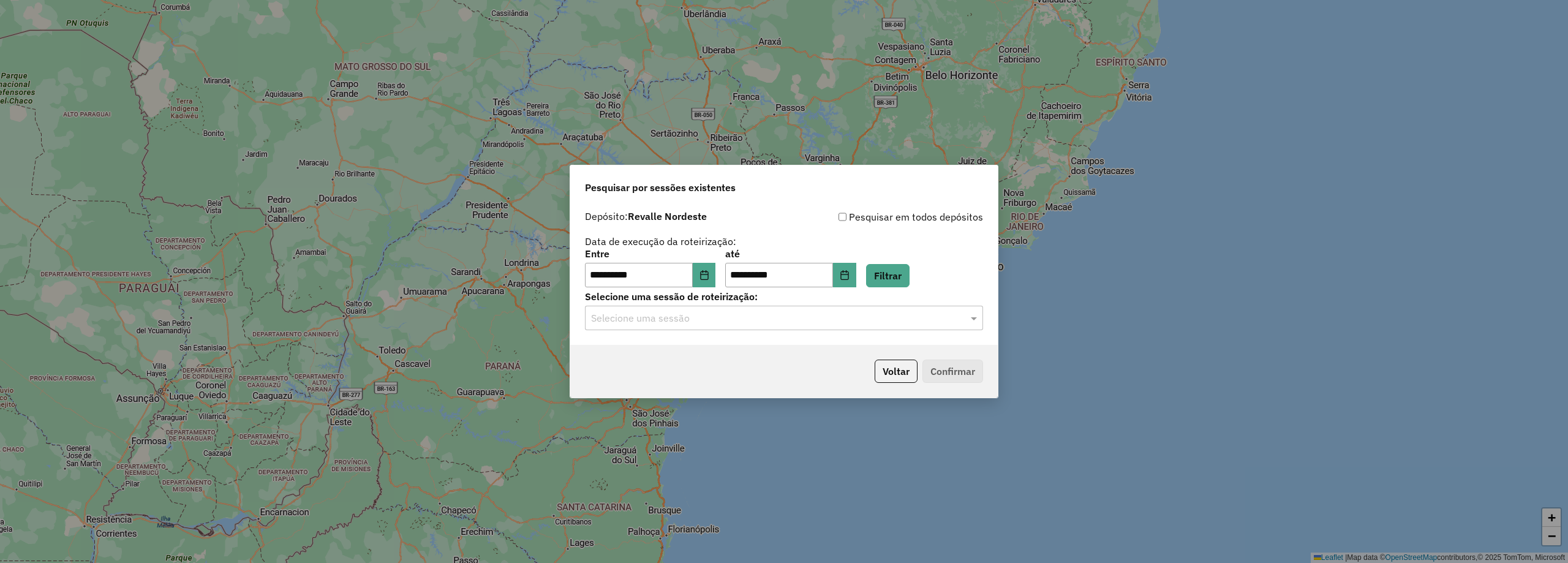
click at [691, 318] on input "text" at bounding box center [771, 318] width 361 height 15
click at [664, 352] on span "978139 - 12/08/2025 18:30" at bounding box center [637, 352] width 93 height 10
click at [949, 361] on button "Confirmar" at bounding box center [953, 371] width 61 height 24
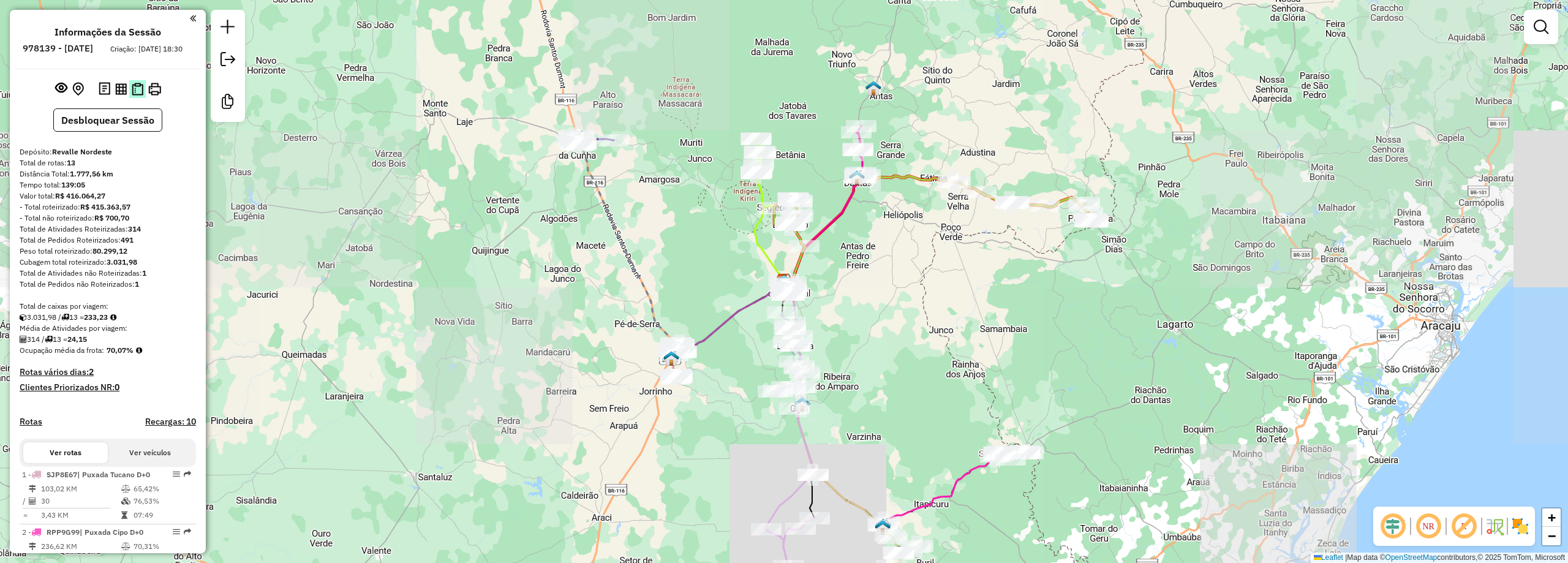
click at [131, 94] on img at bounding box center [137, 89] width 12 height 13
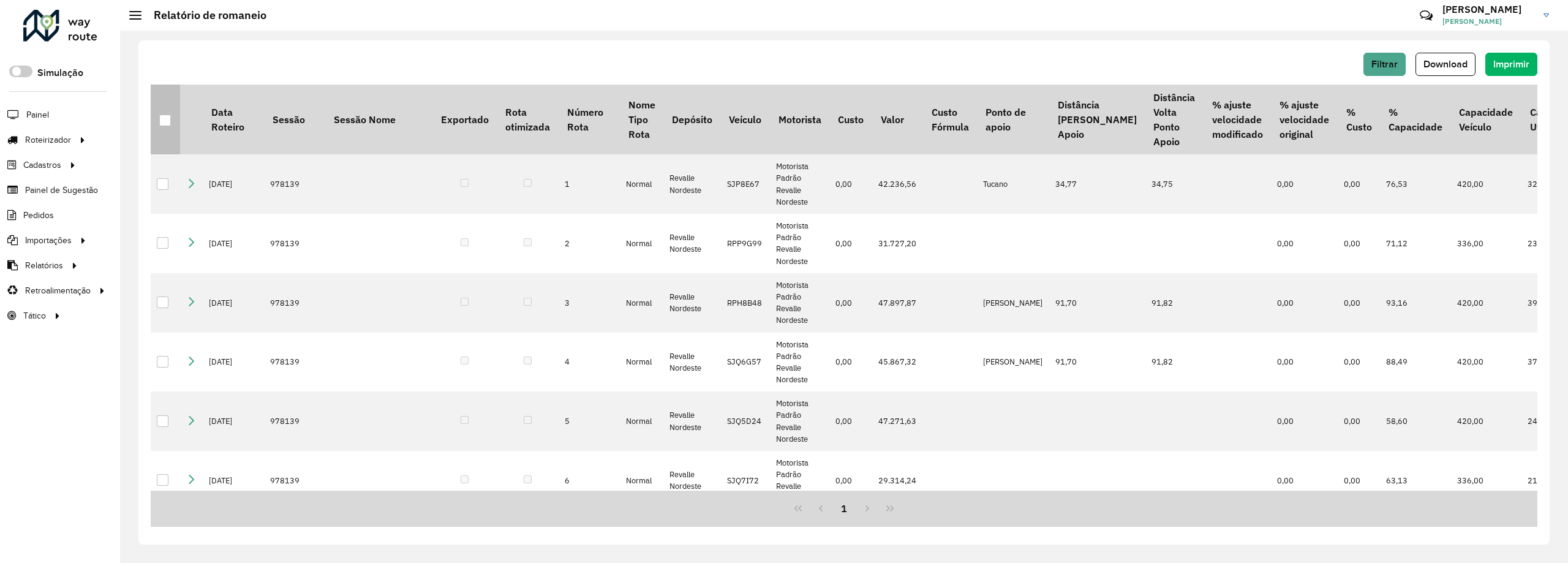
click at [168, 120] on div at bounding box center [164, 120] width 12 height 12
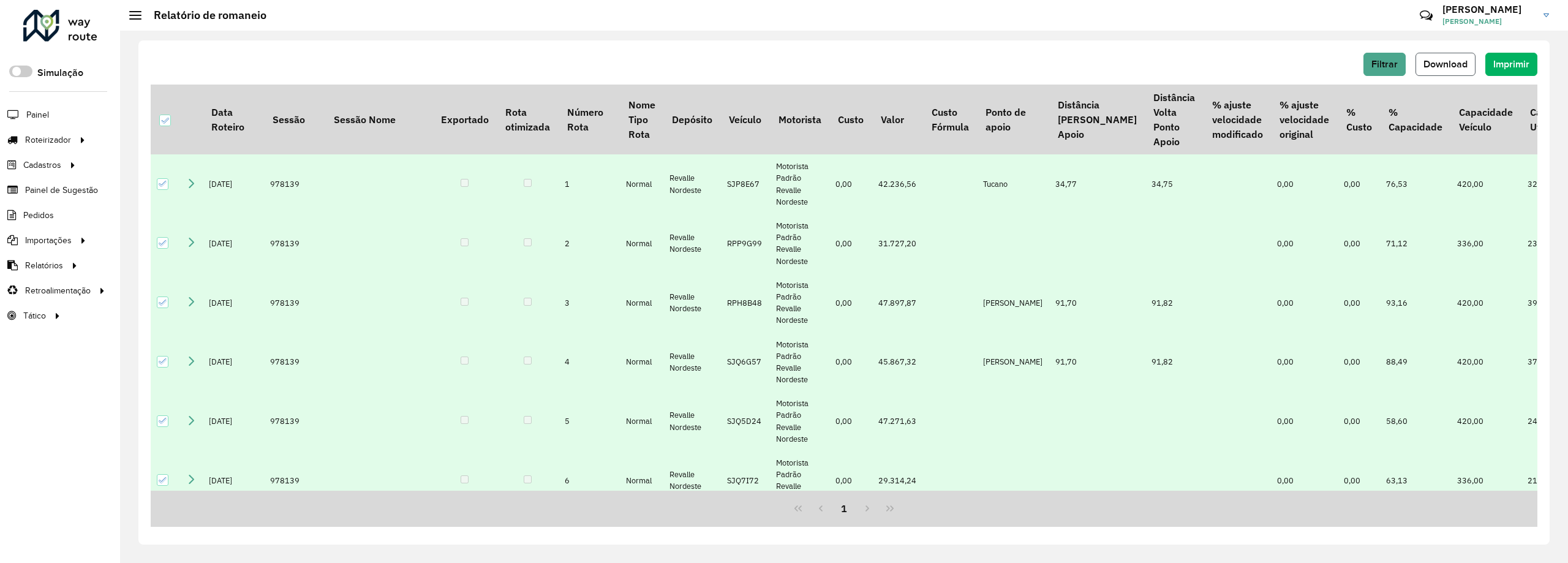
click at [1456, 65] on span "Download" at bounding box center [1446, 64] width 44 height 10
